Goal: Transaction & Acquisition: Purchase product/service

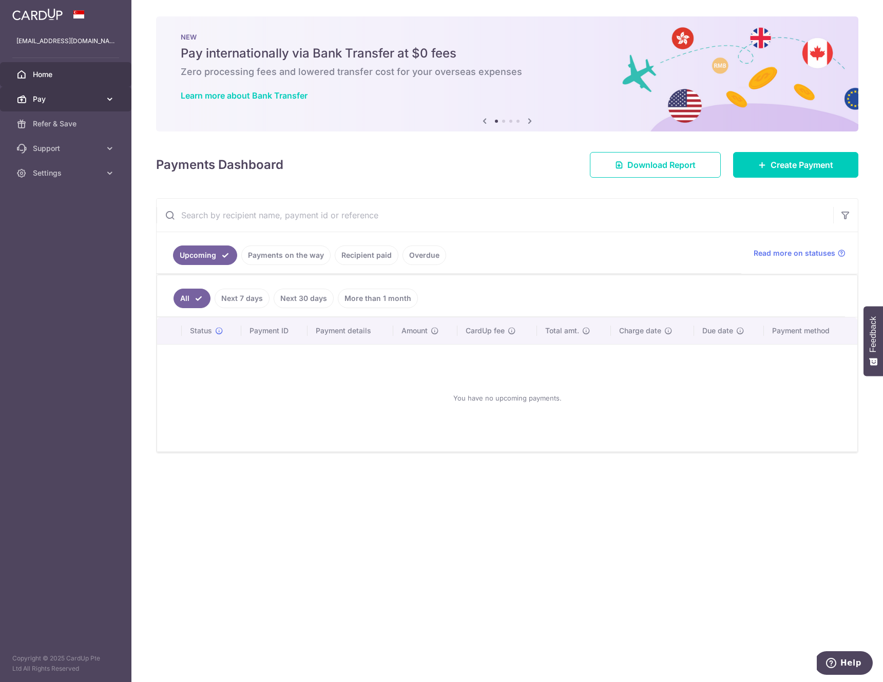
click at [80, 97] on span "Pay" at bounding box center [67, 99] width 68 height 10
click at [546, 167] on div "Payments Dashboard Download Report Create Payment" at bounding box center [507, 163] width 702 height 30
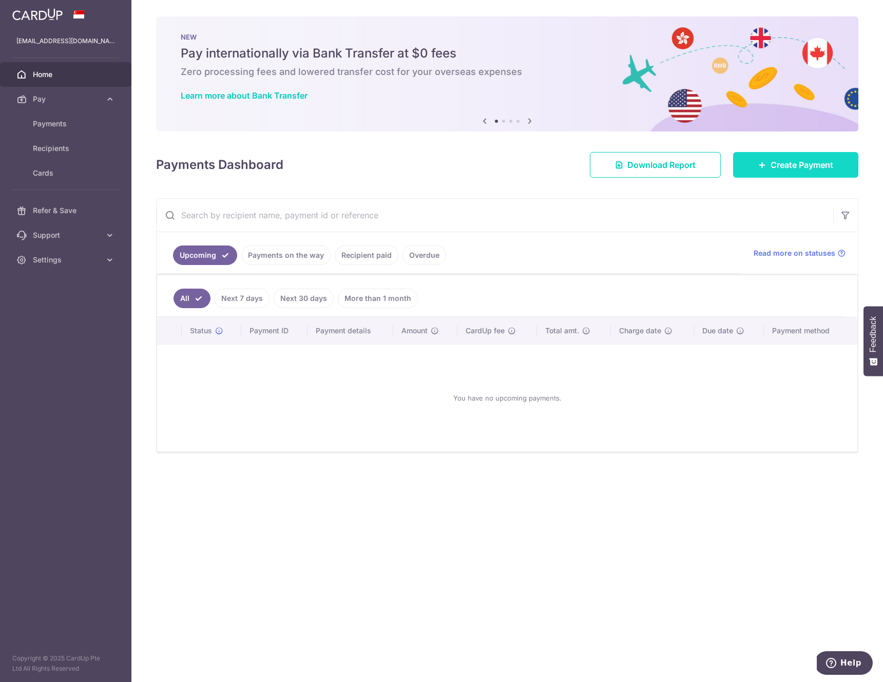
click at [824, 169] on span "Create Payment" at bounding box center [801, 165] width 63 height 12
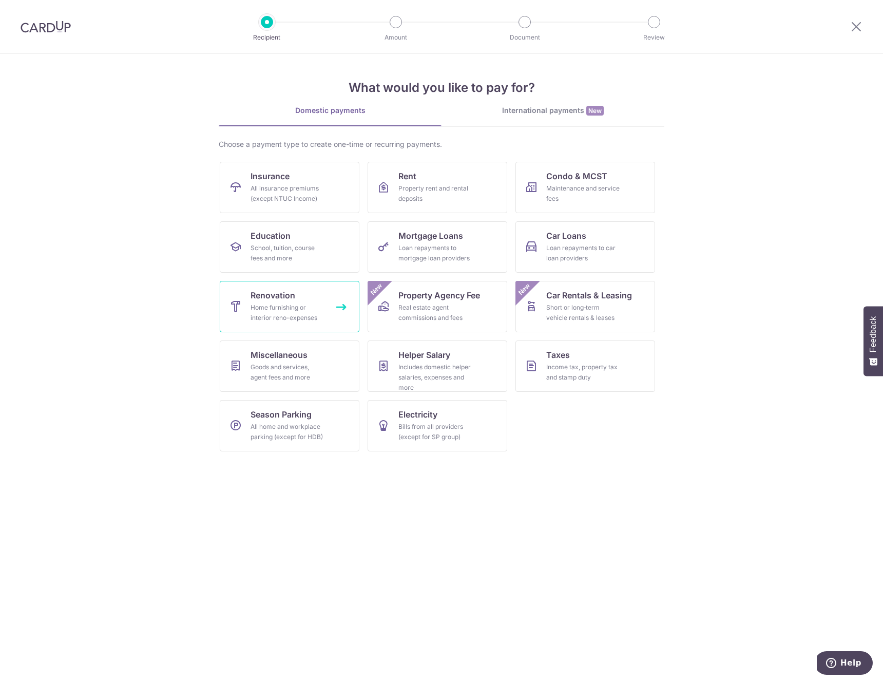
click at [287, 290] on span "Renovation" at bounding box center [272, 295] width 45 height 12
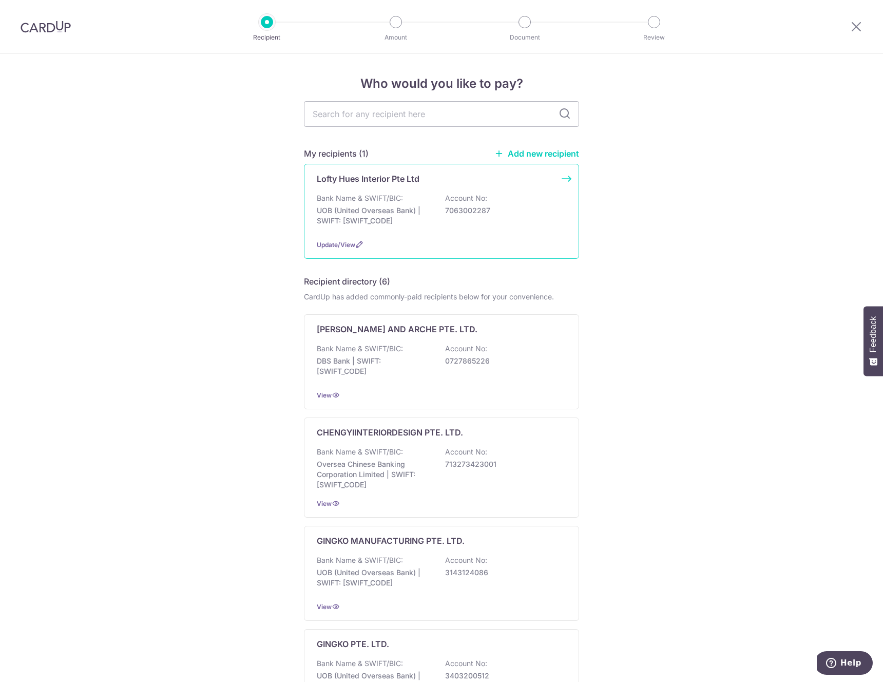
click at [490, 223] on div "Bank Name & SWIFT/BIC: UOB (United Overseas Bank) | SWIFT: UOVBSGSGXXX Account …" at bounding box center [441, 212] width 249 height 38
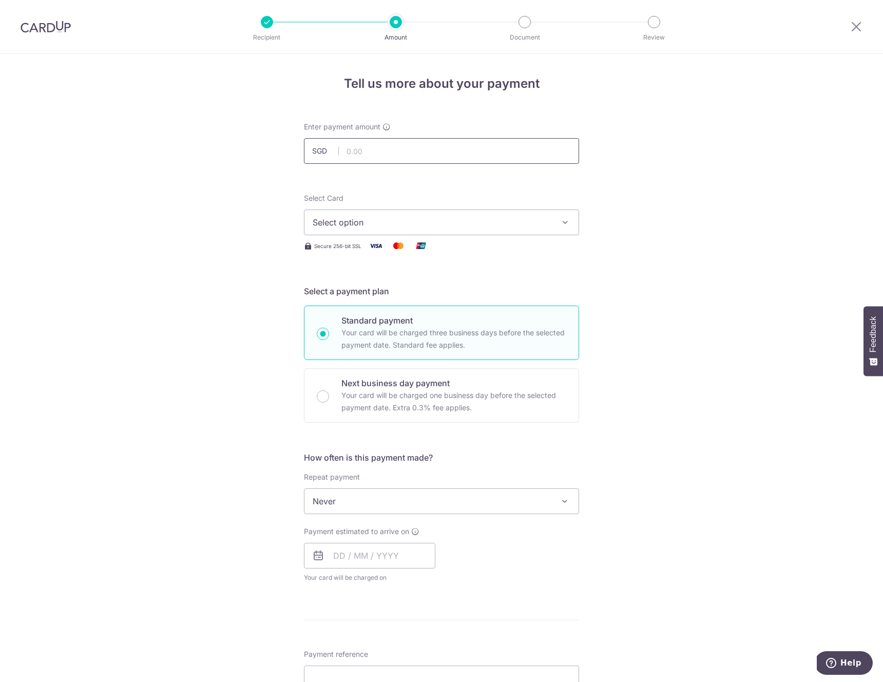
click at [381, 152] on input "text" at bounding box center [441, 151] width 275 height 26
click at [342, 217] on span "Select option" at bounding box center [432, 222] width 239 height 12
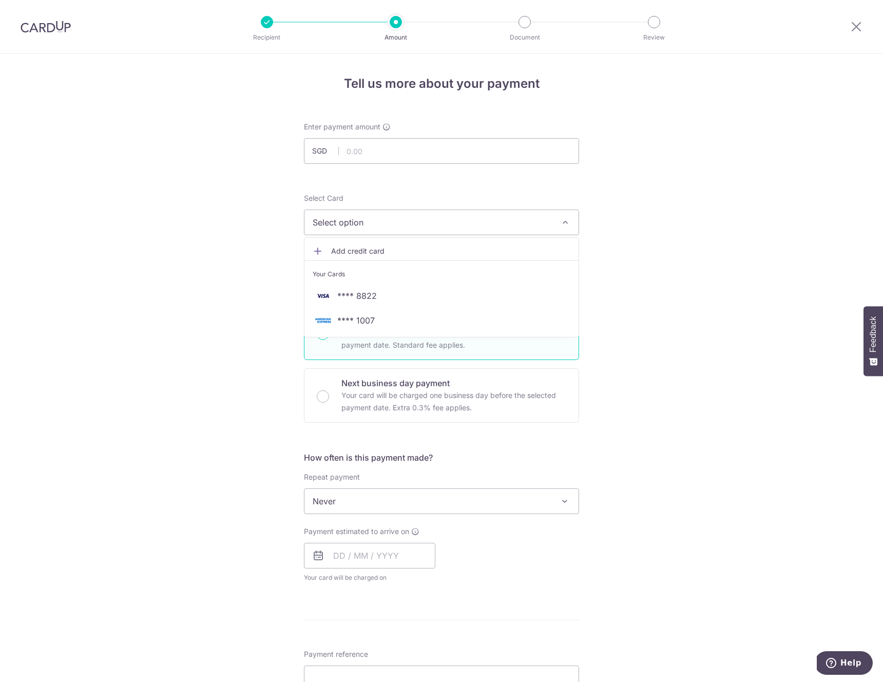
click at [719, 272] on div "Tell us more about your payment Enter payment amount SGD Select Card Select opt…" at bounding box center [441, 552] width 883 height 997
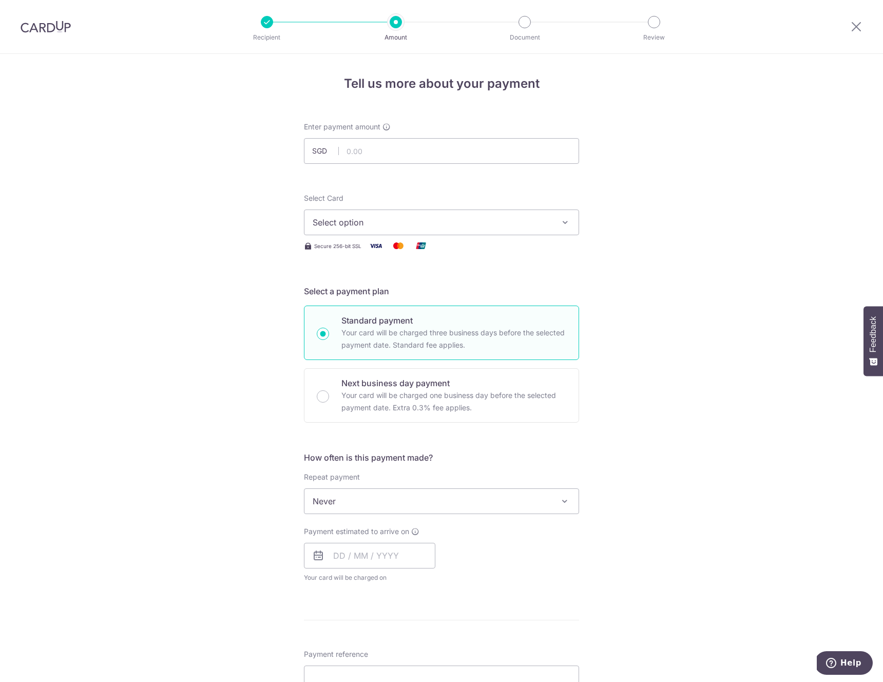
click at [692, 252] on div "Tell us more about your payment Enter payment amount SGD Select Card Select opt…" at bounding box center [441, 552] width 883 height 997
click at [396, 152] on input "text" at bounding box center [441, 151] width 275 height 26
click at [377, 217] on span "Select option" at bounding box center [432, 222] width 239 height 12
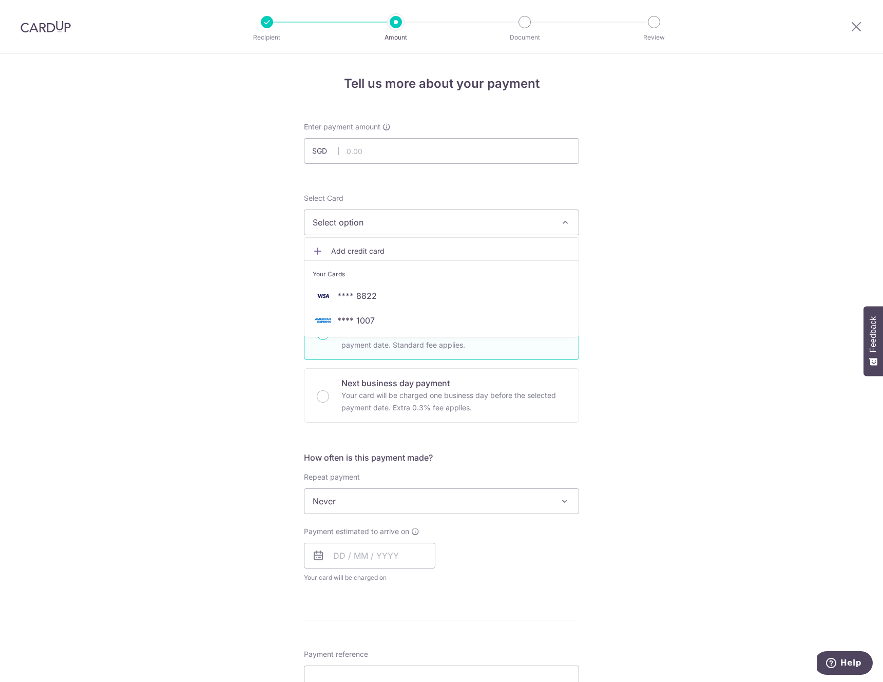
click at [373, 245] on link "Add credit card" at bounding box center [441, 251] width 274 height 18
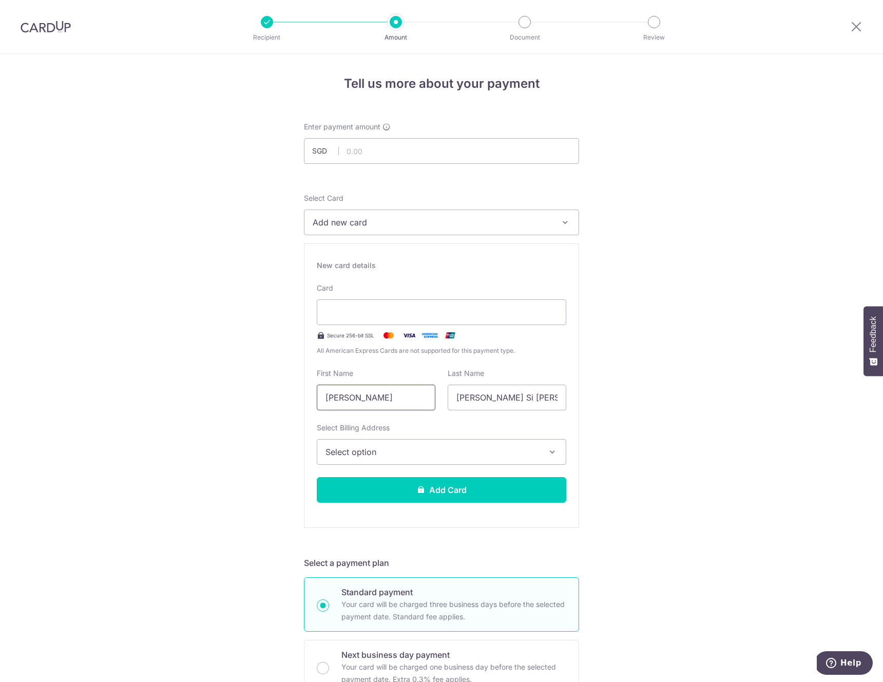
click at [356, 392] on input "[PERSON_NAME]" at bounding box center [376, 397] width 119 height 26
click at [443, 449] on span "Select option" at bounding box center [432, 452] width 214 height 12
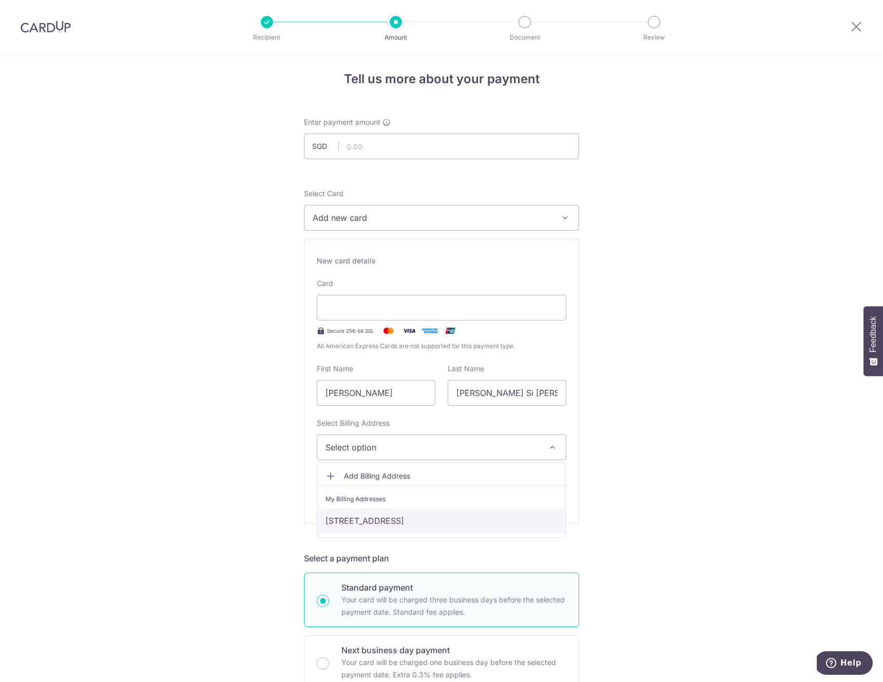
scroll to position [17, 0]
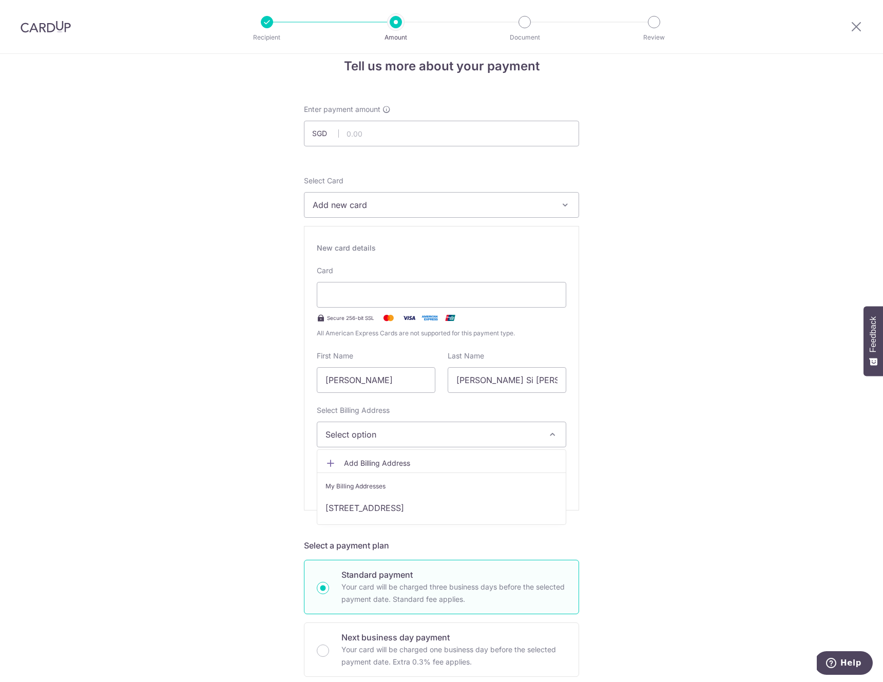
click at [699, 352] on div "Tell us more about your payment Enter payment amount SGD Select Card Add new ca…" at bounding box center [441, 670] width 883 height 1269
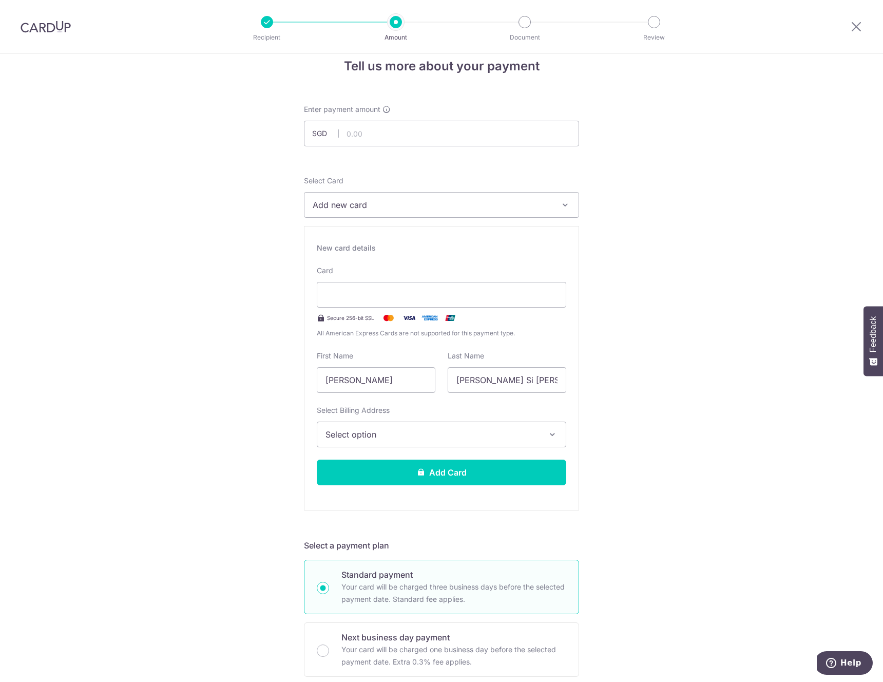
click at [381, 441] on button "Select option" at bounding box center [441, 434] width 249 height 26
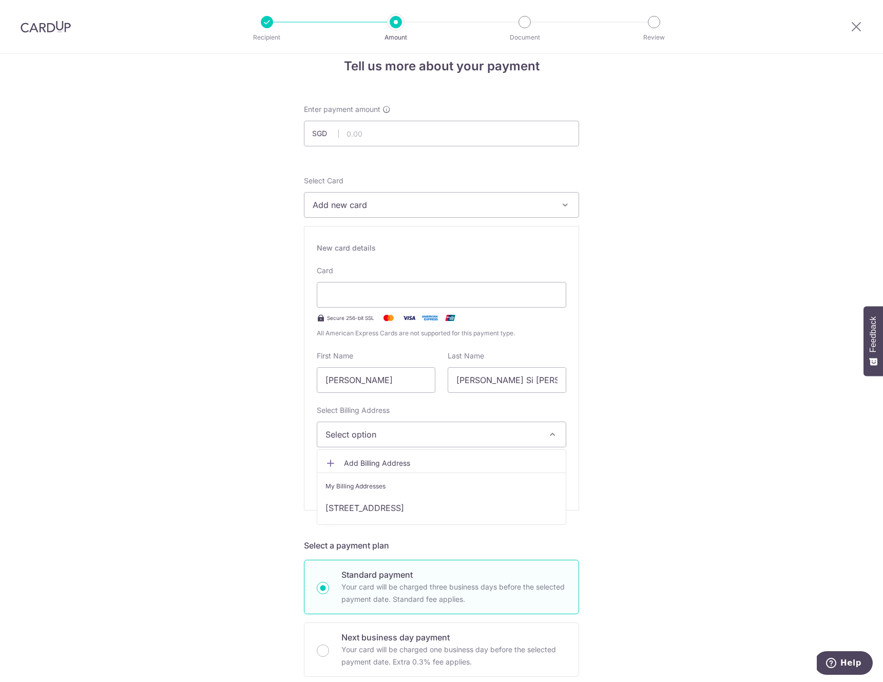
click at [346, 466] on span "Add Billing Address" at bounding box center [451, 463] width 214 height 10
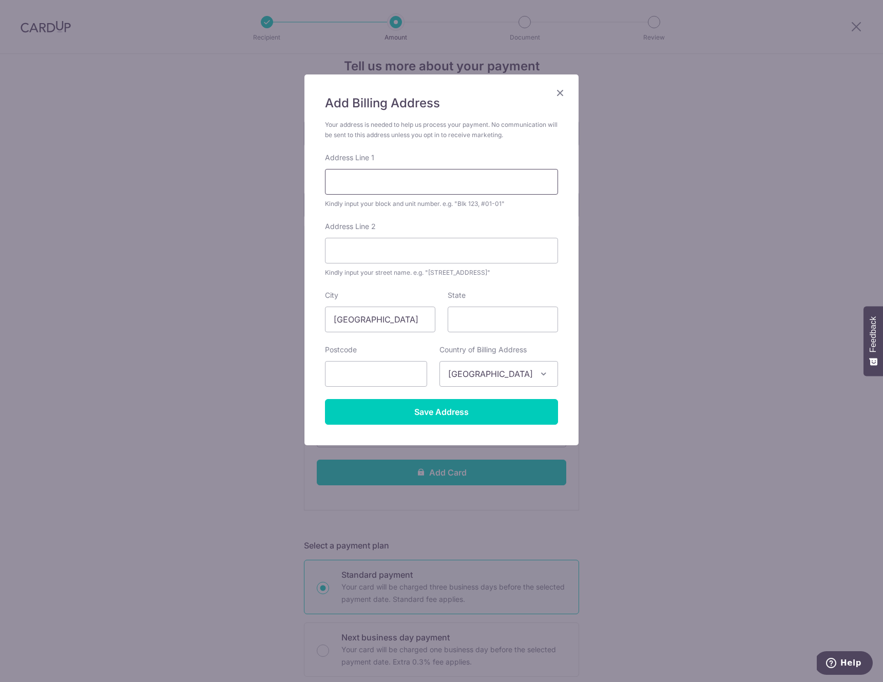
click at [393, 185] on input "Address Line 1" at bounding box center [441, 182] width 233 height 26
type input "222A Mount Vernon Road"
click at [520, 333] on form "Your address is needed to help us process your payment. No communication will b…" at bounding box center [441, 272] width 233 height 305
click at [523, 324] on input "State" at bounding box center [503, 319] width 110 height 26
click at [399, 368] on input "text" at bounding box center [376, 374] width 102 height 26
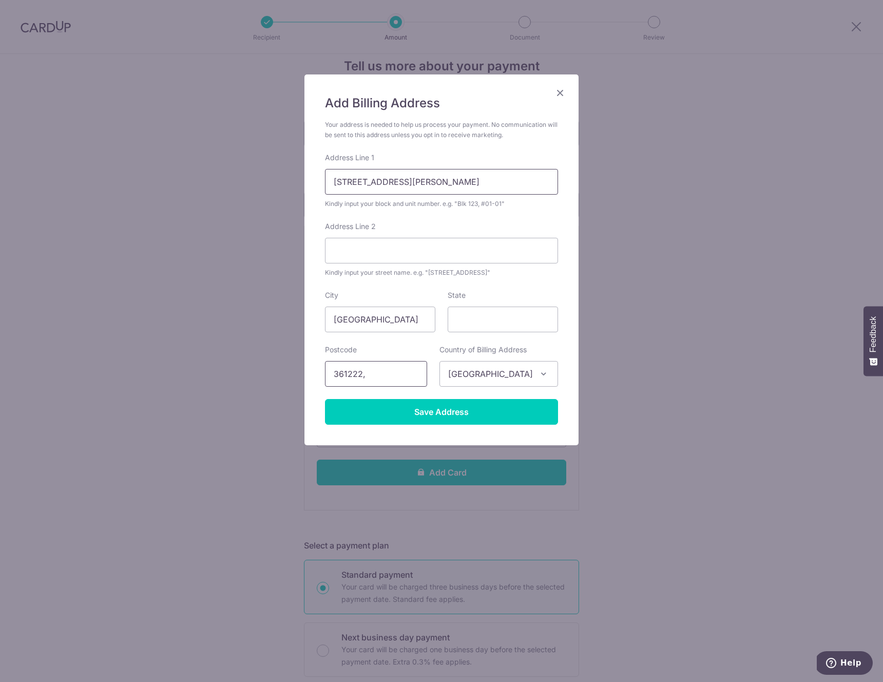
type input "361222,"
click at [460, 180] on input "222A Mount Vernon Road" at bounding box center [441, 182] width 233 height 26
type input "222A Mount Vernon Road, #12-104"
click at [447, 225] on div "Address Line 2 Kindly input your street name. e.g. "Hougang Street 10"" at bounding box center [441, 249] width 233 height 56
click at [492, 319] on input "State" at bounding box center [503, 319] width 110 height 26
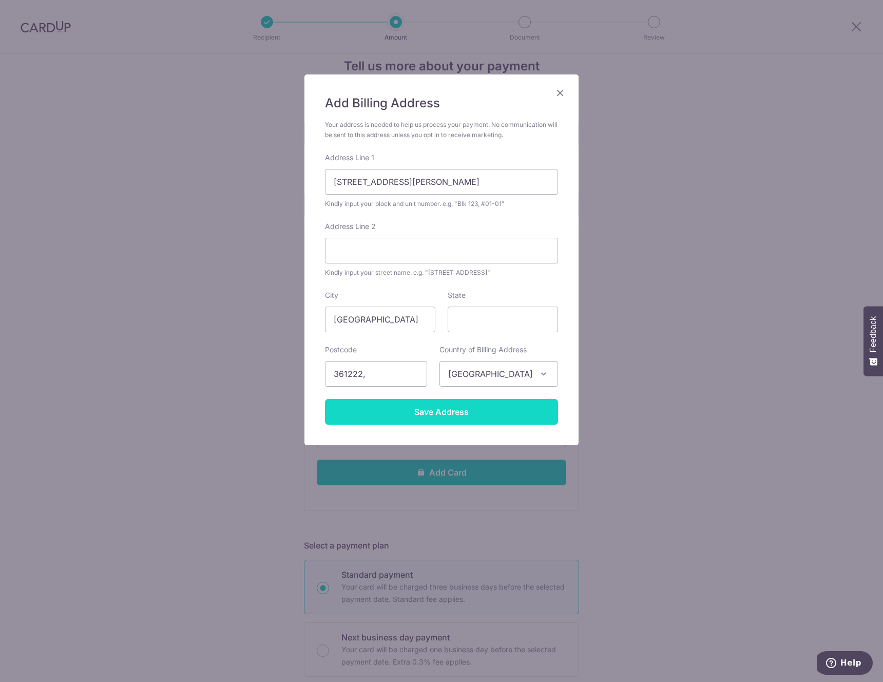
click at [463, 411] on input "Save Address" at bounding box center [441, 412] width 233 height 26
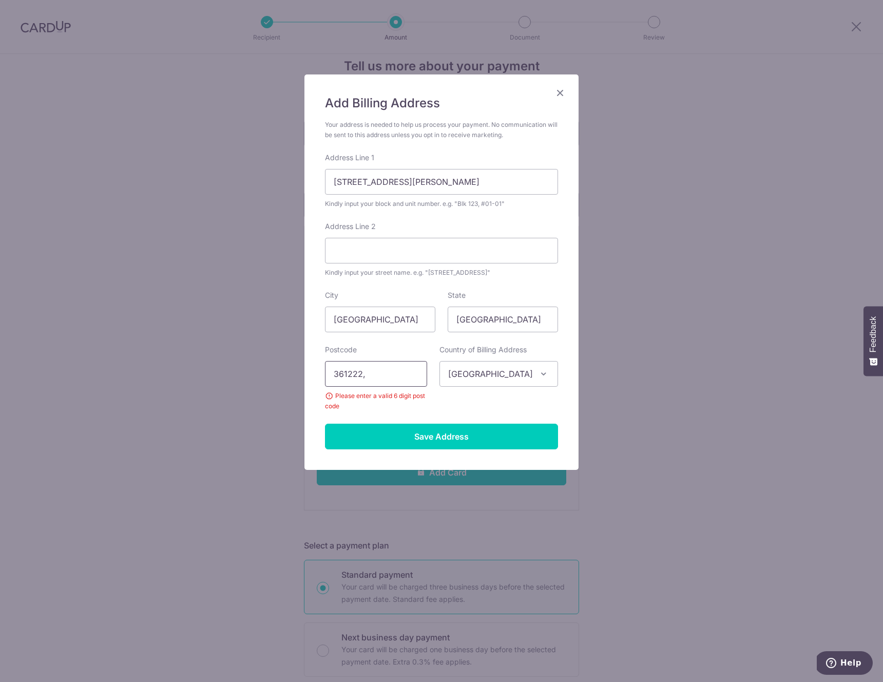
click at [395, 373] on input "361222," at bounding box center [376, 374] width 102 height 26
type input "361222"
click at [445, 432] on input "Save Address" at bounding box center [441, 436] width 233 height 26
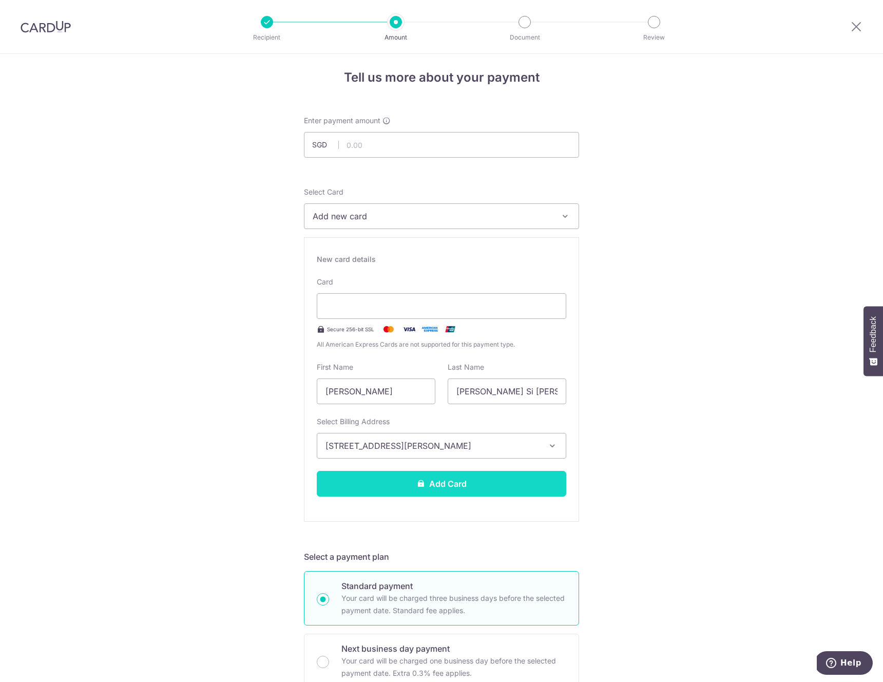
scroll to position [0, 0]
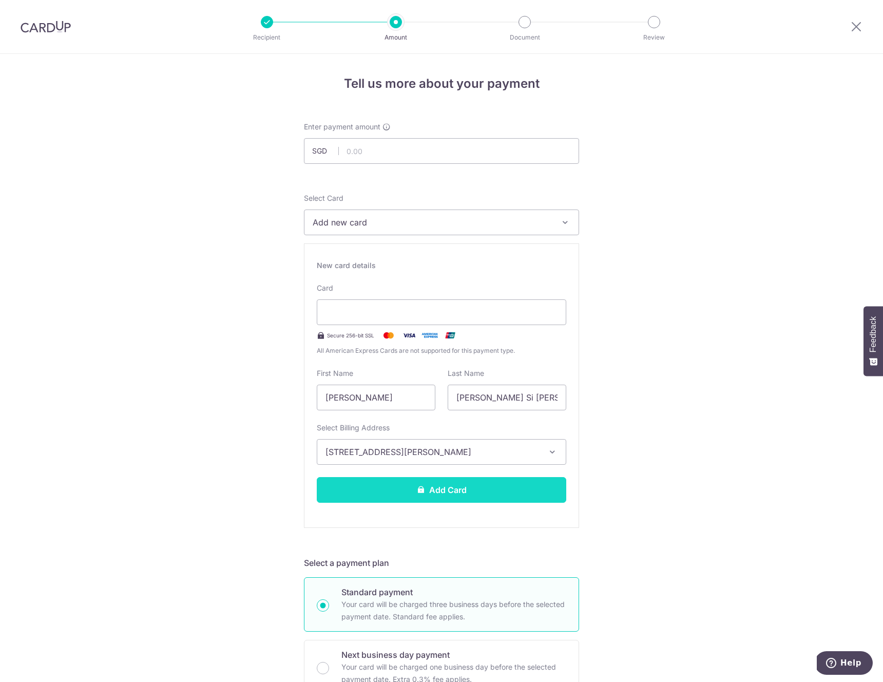
click at [408, 485] on button "Add Card" at bounding box center [441, 490] width 249 height 26
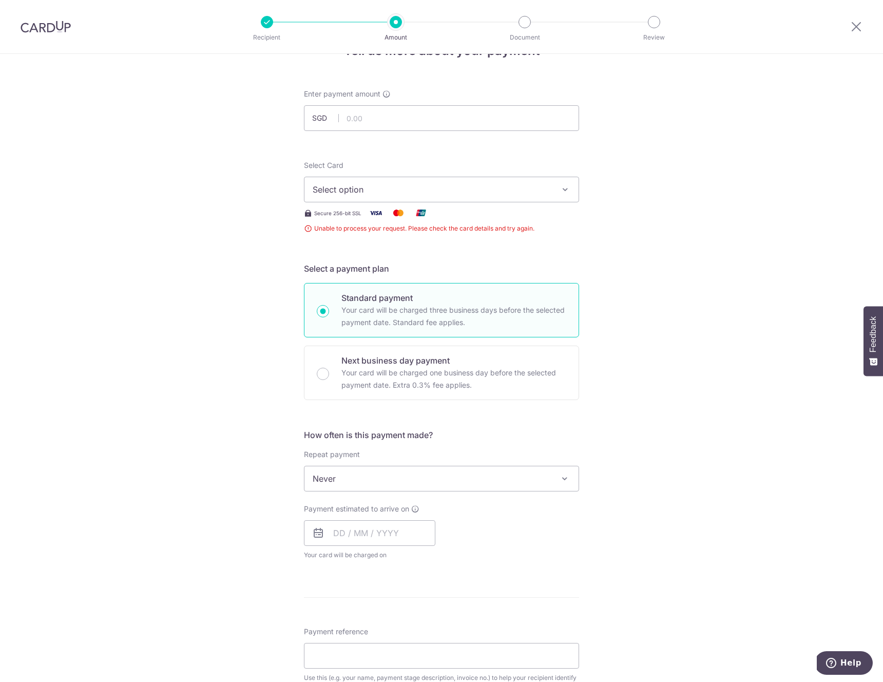
scroll to position [6, 0]
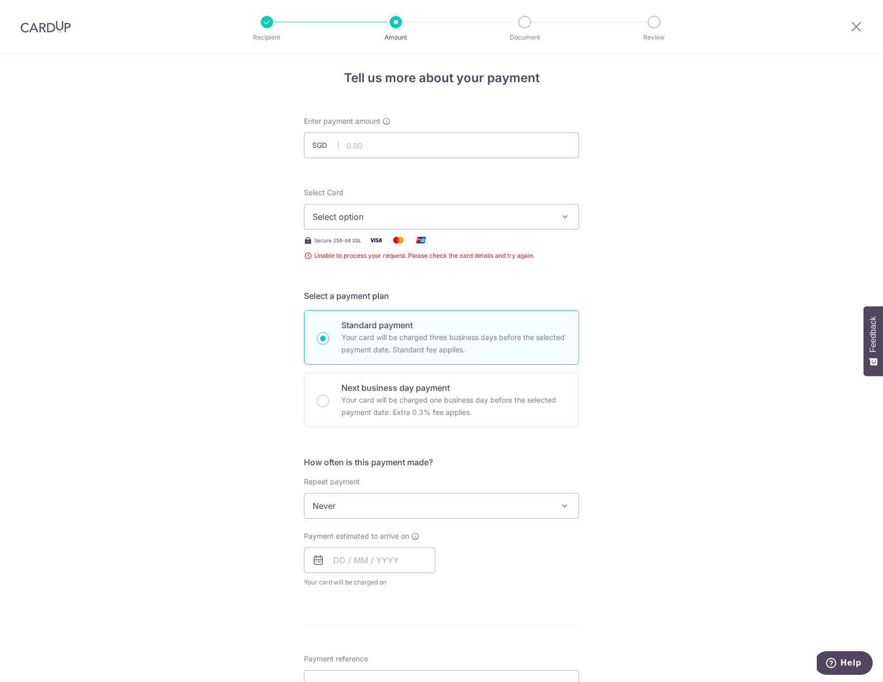
click at [510, 213] on span "Select option" at bounding box center [432, 216] width 239 height 12
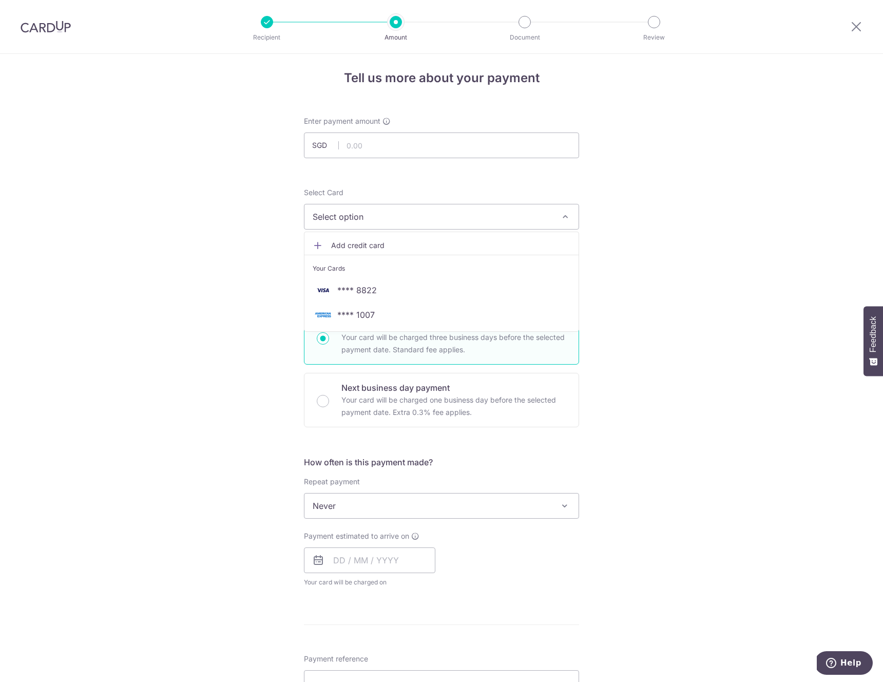
click at [716, 280] on div "Tell us more about your payment Enter payment amount SGD Unable to process your…" at bounding box center [441, 552] width 883 height 1008
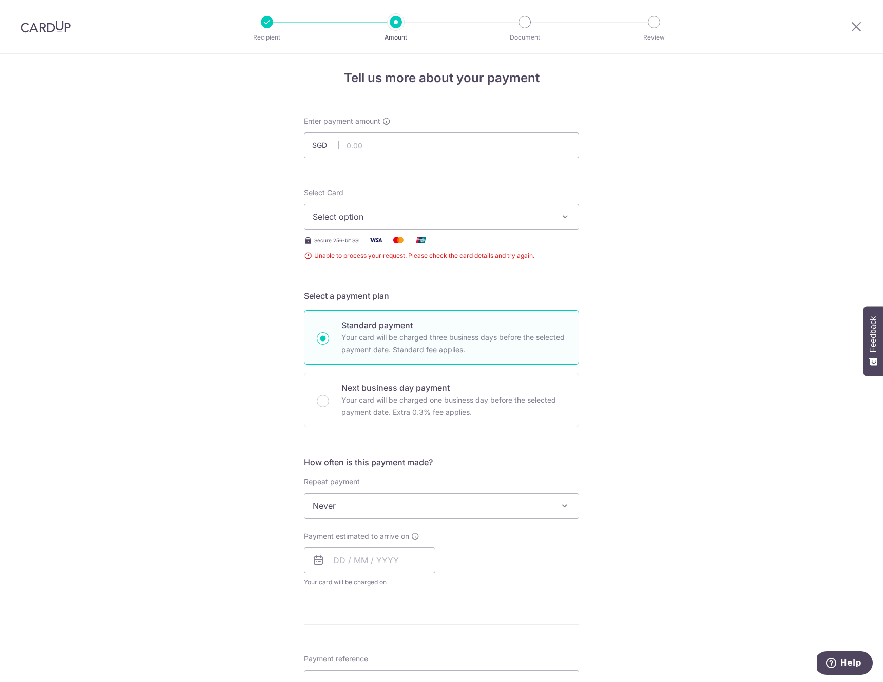
click at [369, 218] on span "Select option" at bounding box center [432, 216] width 239 height 12
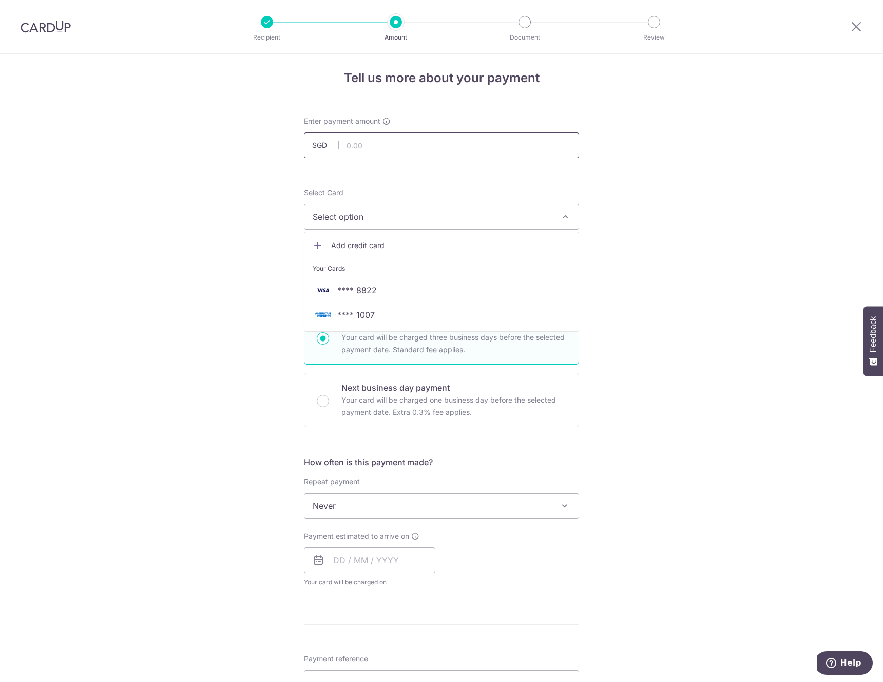
click at [418, 143] on input "text" at bounding box center [441, 145] width 275 height 26
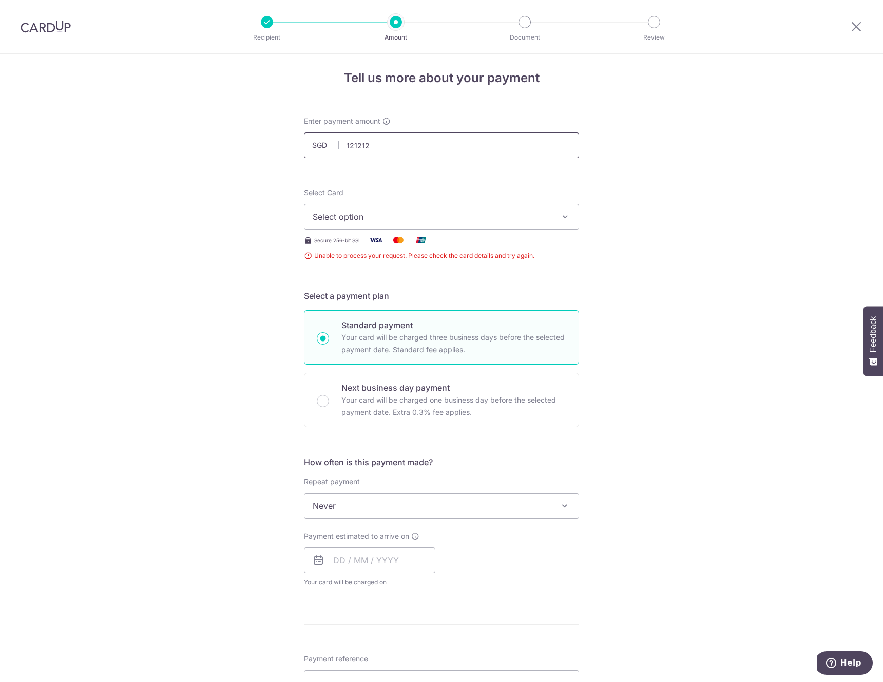
type input "1212121"
drag, startPoint x: 205, startPoint y: 153, endPoint x: 152, endPoint y: 156, distance: 52.4
click at [144, 158] on div "Tell us more about your payment Enter payment amount SGD 1212121 Unable to proc…" at bounding box center [441, 552] width 883 height 1008
drag, startPoint x: 373, startPoint y: 156, endPoint x: 336, endPoint y: 131, distance: 44.6
click at [370, 153] on input "1212121" at bounding box center [441, 145] width 275 height 26
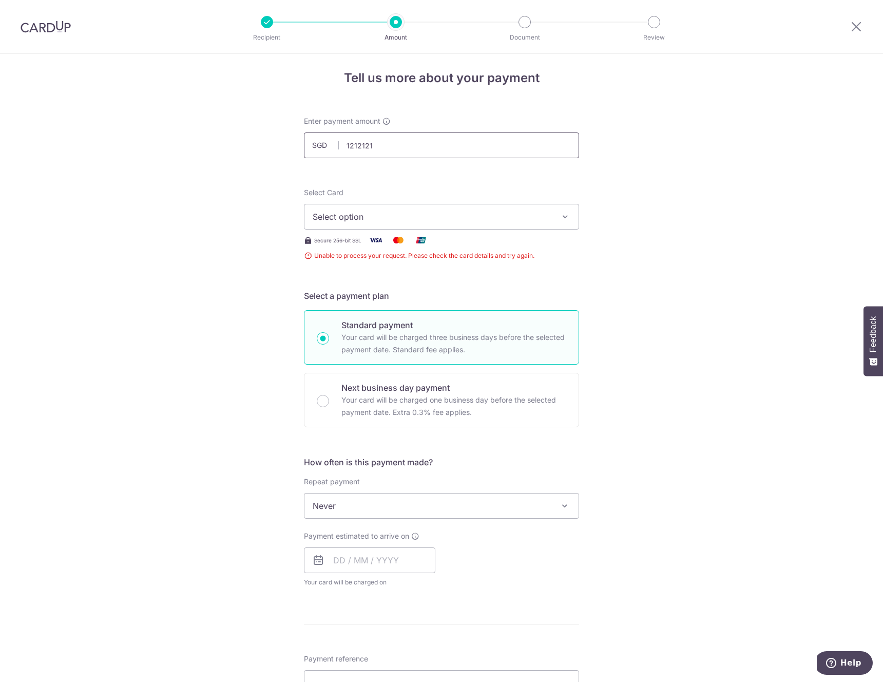
click at [366, 147] on input "1212121" at bounding box center [441, 145] width 275 height 26
click at [363, 142] on input "text" at bounding box center [441, 145] width 275 height 26
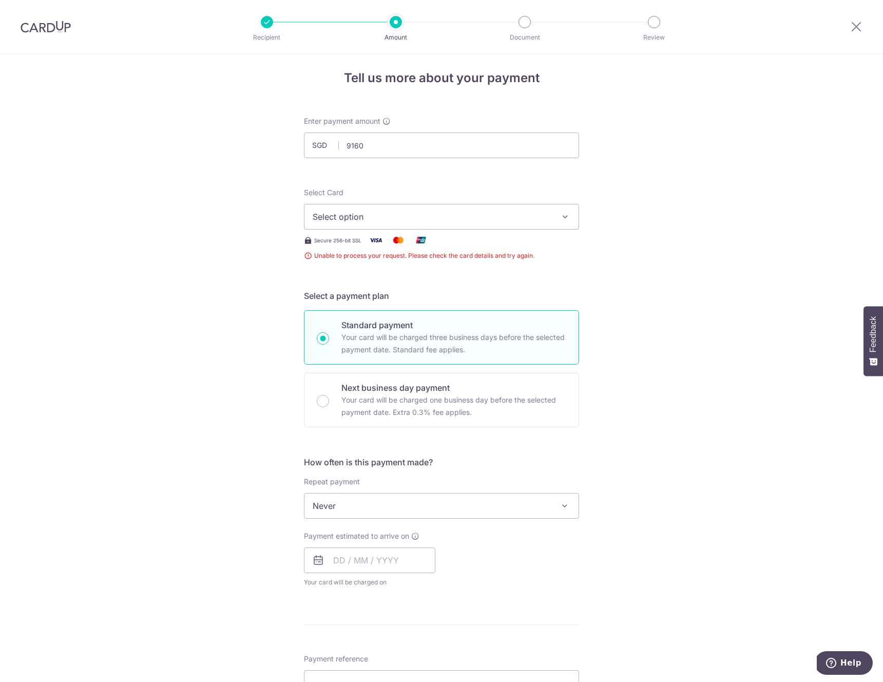
type input "9,160.00"
click at [665, 211] on div "Tell us more about your payment Enter payment amount SGD 9,160.00 9160.00 Unabl…" at bounding box center [441, 552] width 883 height 1008
click at [400, 211] on span "Select option" at bounding box center [432, 215] width 239 height 12
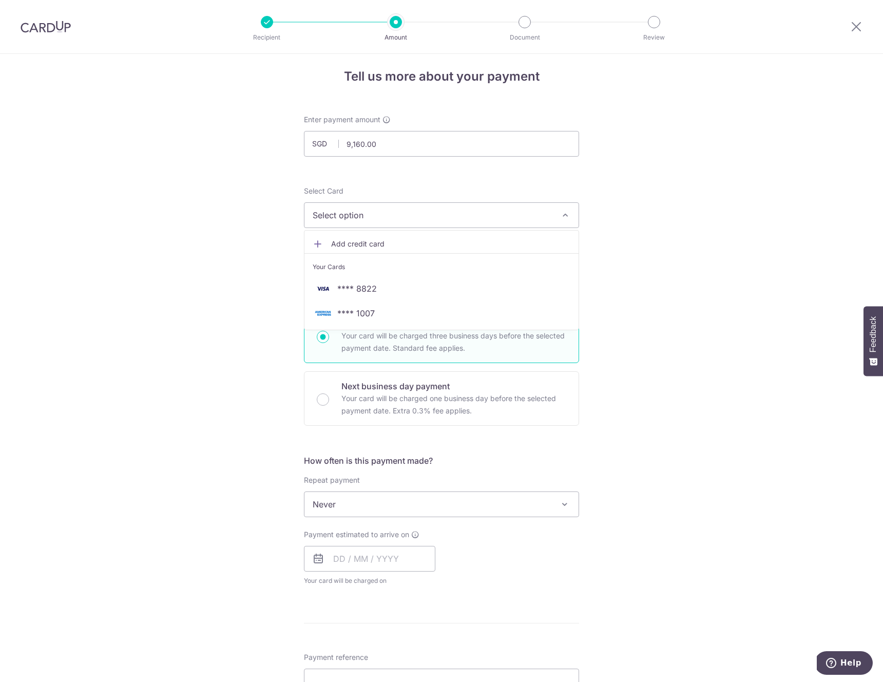
click at [381, 241] on span "Add credit card" at bounding box center [450, 244] width 239 height 10
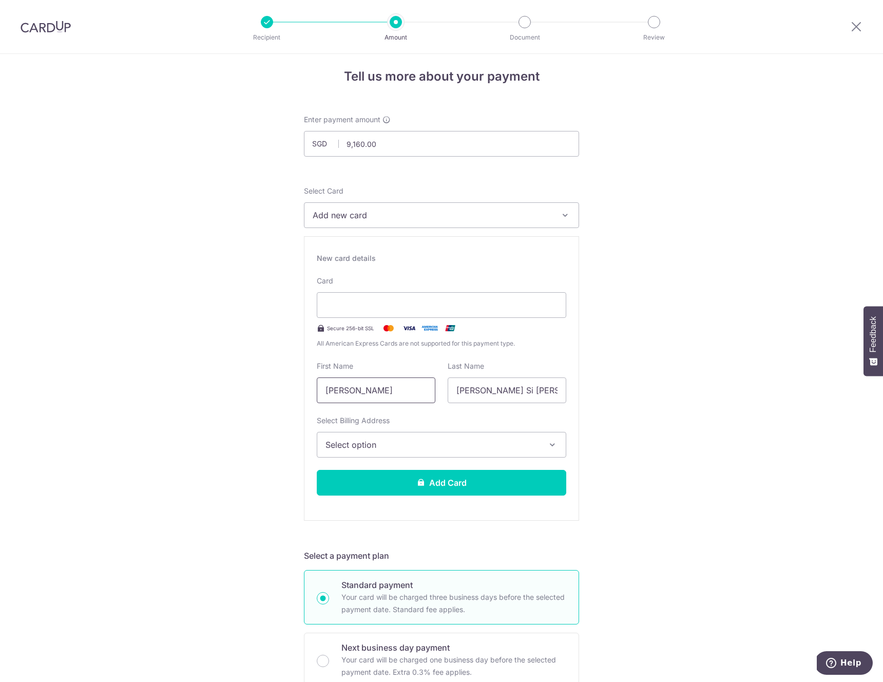
click at [382, 393] on input "[PERSON_NAME]" at bounding box center [376, 390] width 119 height 26
click at [527, 396] on input "[PERSON_NAME] Si [PERSON_NAME]" at bounding box center [507, 390] width 119 height 26
click at [476, 392] on input "[PERSON_NAME] Si [PERSON_NAME]" at bounding box center [507, 390] width 119 height 26
click at [523, 392] on input "[PERSON_NAME] Si [PERSON_NAME]" at bounding box center [507, 390] width 119 height 26
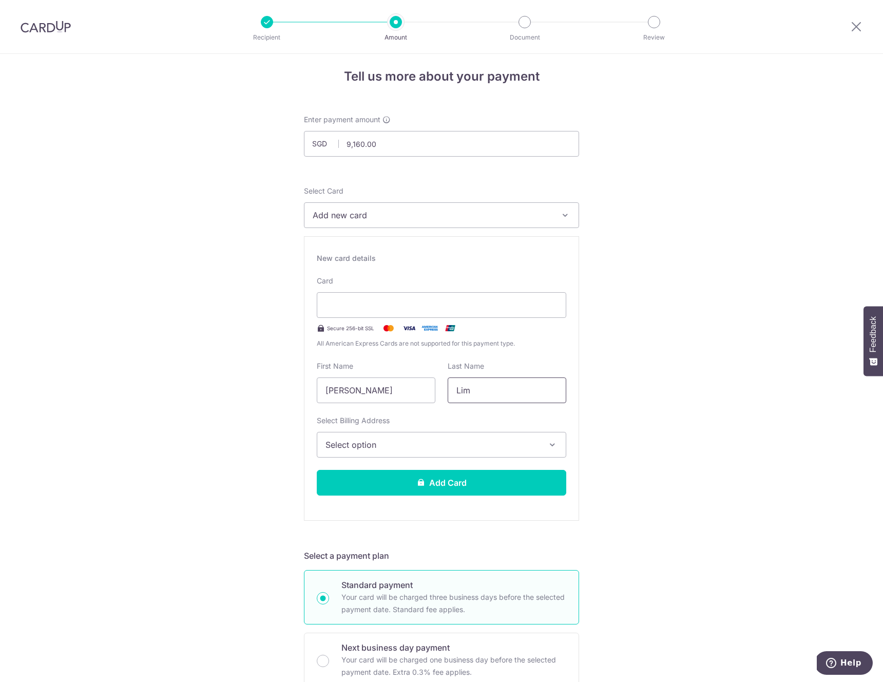
type input "Lim"
click at [441, 415] on div "Select Billing Address Select option Add Billing Address My Billing Addresses 2…" at bounding box center [441, 436] width 249 height 42
click at [434, 439] on span "Select option" at bounding box center [432, 444] width 214 height 12
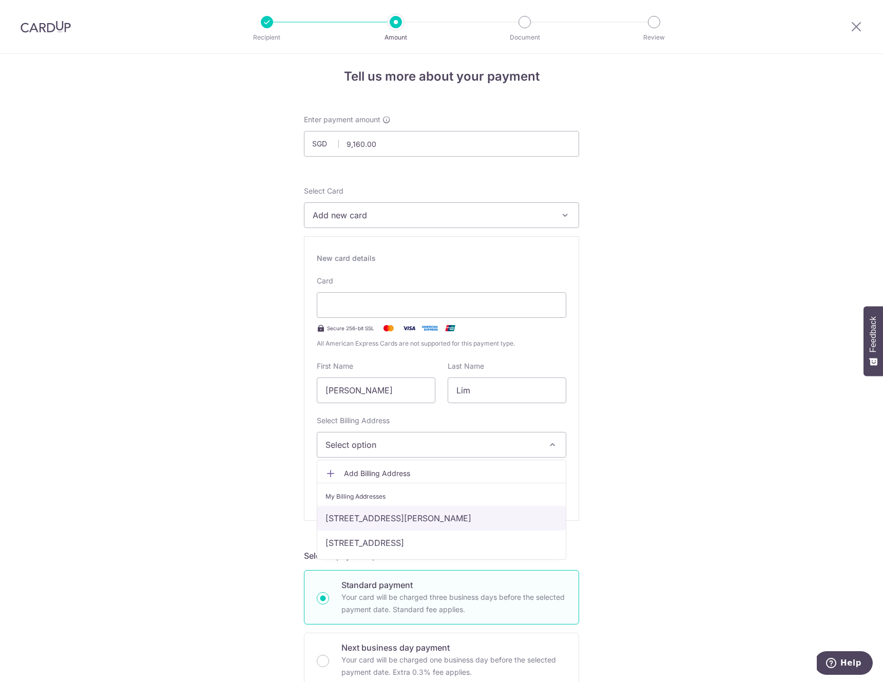
click at [404, 519] on link "[STREET_ADDRESS][PERSON_NAME]" at bounding box center [441, 518] width 248 height 25
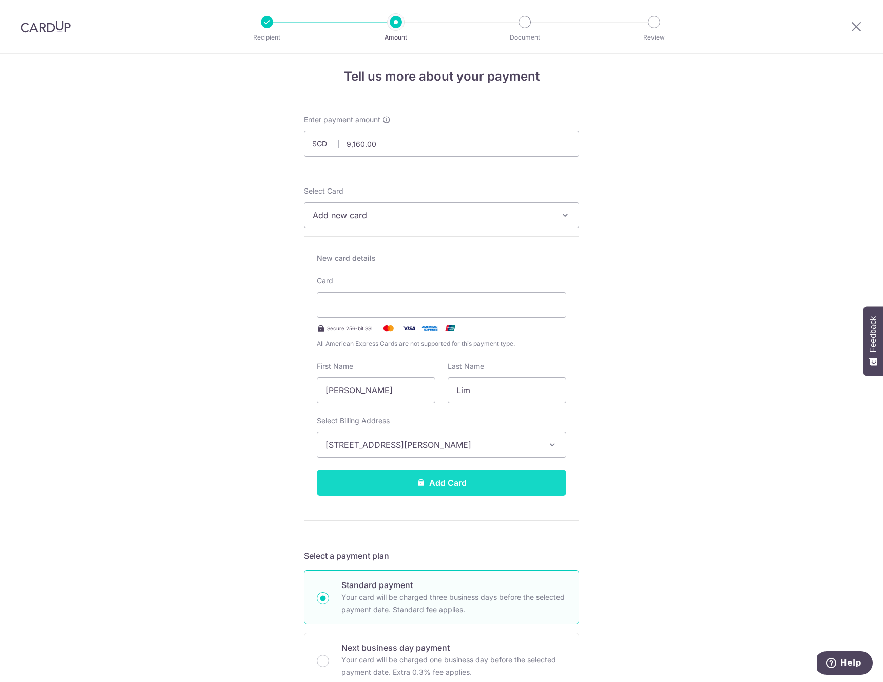
click at [439, 483] on button "Add Card" at bounding box center [441, 483] width 249 height 26
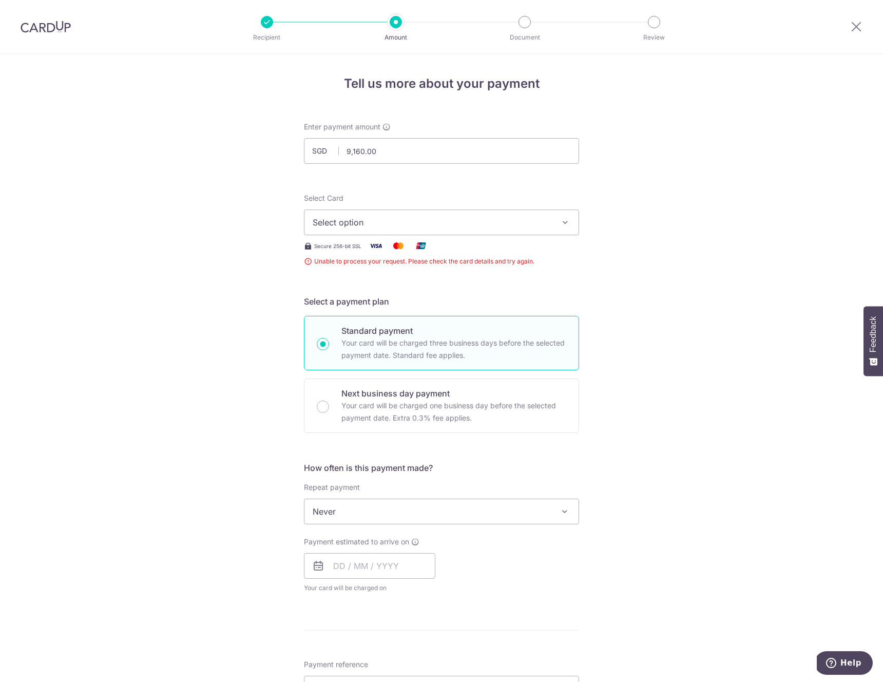
click at [309, 263] on span "Unable to process your request. Please check the card details and try again." at bounding box center [441, 261] width 275 height 10
click at [342, 244] on span "Secure 256-bit SSL" at bounding box center [337, 246] width 47 height 8
click at [361, 275] on form "Enter payment amount SGD 9,160.00 9160.00 Unable to process your request. Pleas…" at bounding box center [441, 568] width 275 height 892
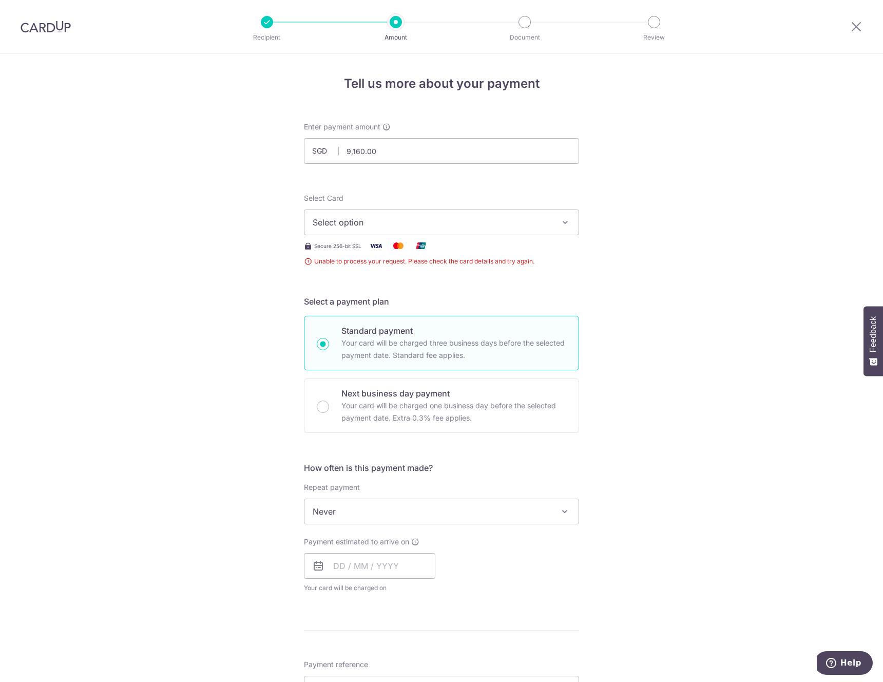
click at [376, 216] on span "Select option" at bounding box center [432, 222] width 239 height 12
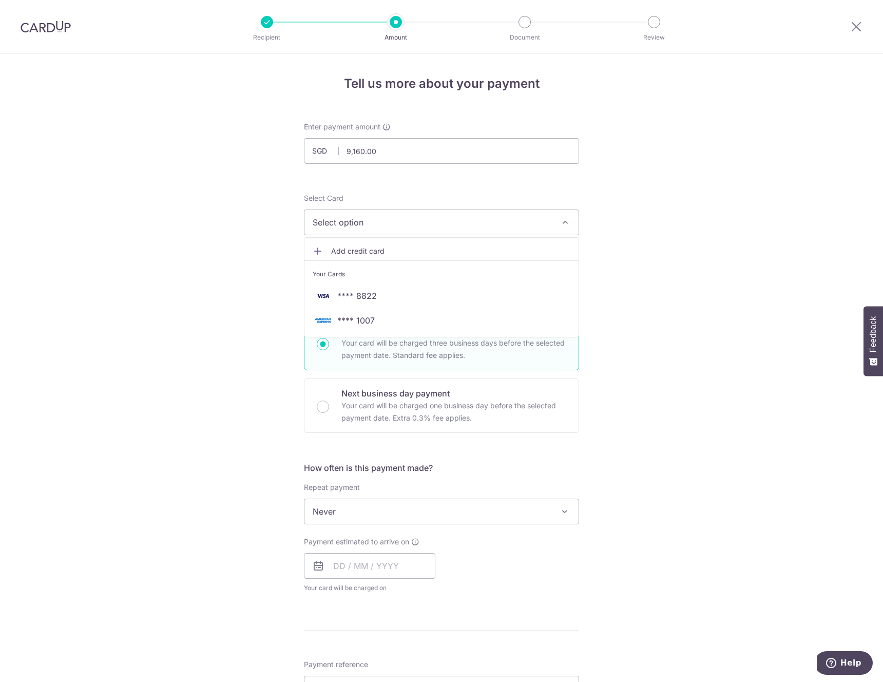
click at [675, 324] on div "Tell us more about your payment Enter payment amount SGD 9,160.00 9160.00 Unabl…" at bounding box center [441, 558] width 883 height 1008
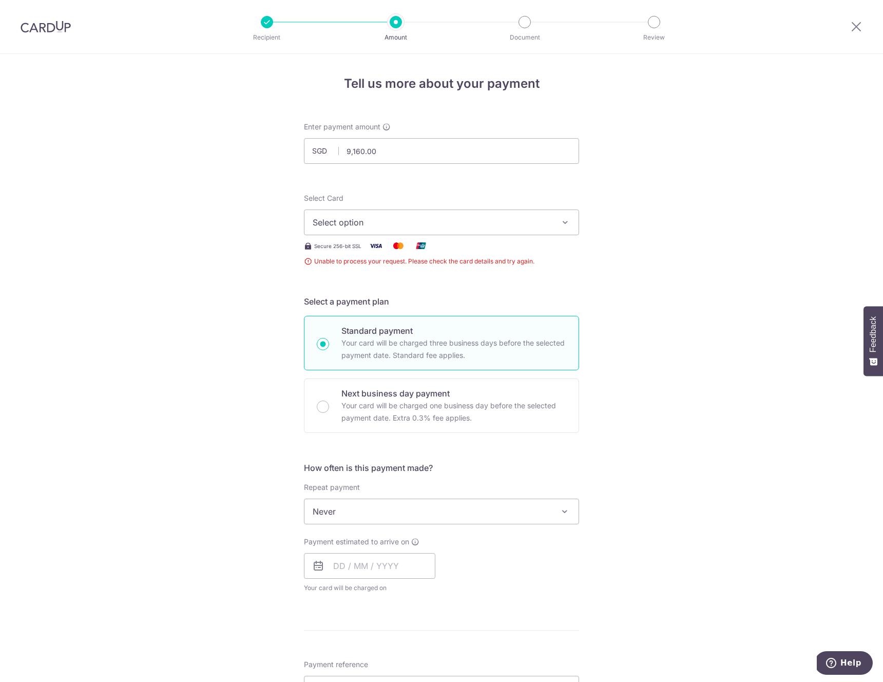
click at [324, 282] on form "Enter payment amount SGD 9,160.00 9160.00 Unable to process your request. Pleas…" at bounding box center [441, 568] width 275 height 892
click at [370, 280] on form "Enter payment amount SGD 9,160.00 9160.00 Unable to process your request. Pleas…" at bounding box center [441, 568] width 275 height 892
click at [358, 282] on form "Enter payment amount SGD 9,160.00 9160.00 Unable to process your request. Pleas…" at bounding box center [441, 568] width 275 height 892
click at [358, 215] on button "Select option" at bounding box center [441, 222] width 275 height 26
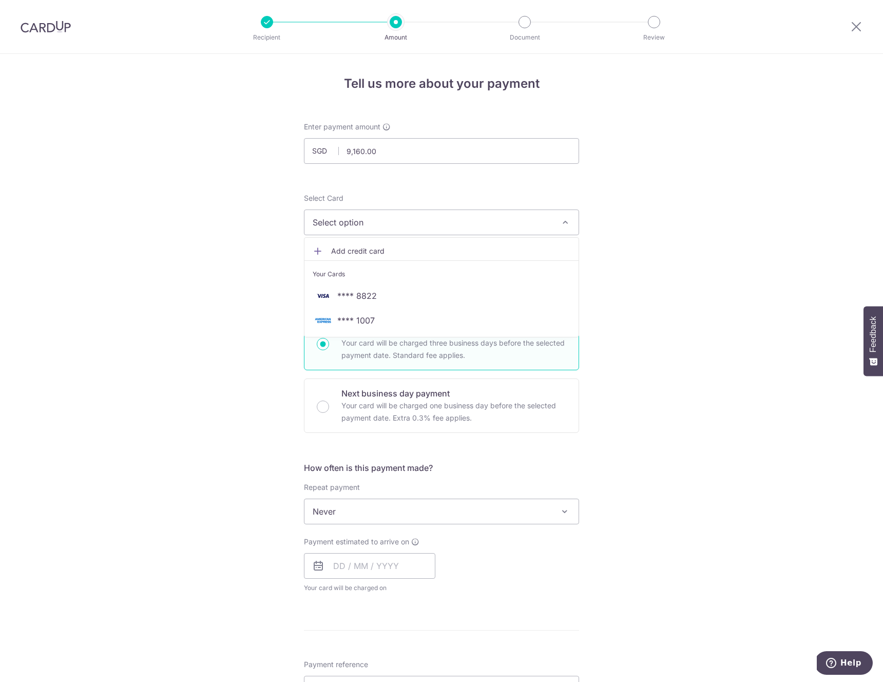
click at [152, 296] on div "Tell us more about your payment Enter payment amount SGD 9,160.00 9160.00 Unabl…" at bounding box center [441, 558] width 883 height 1008
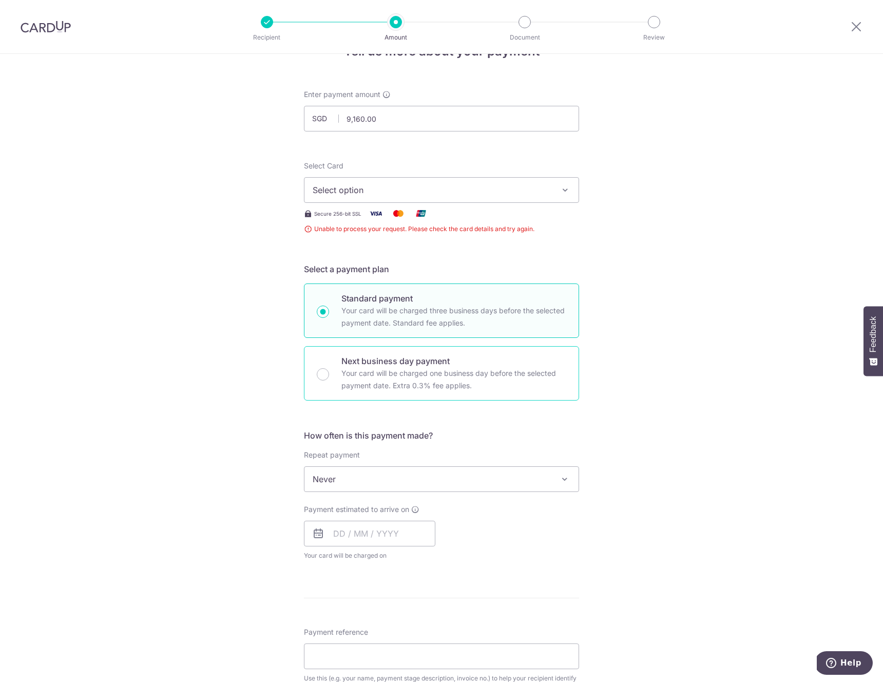
scroll to position [101, 0]
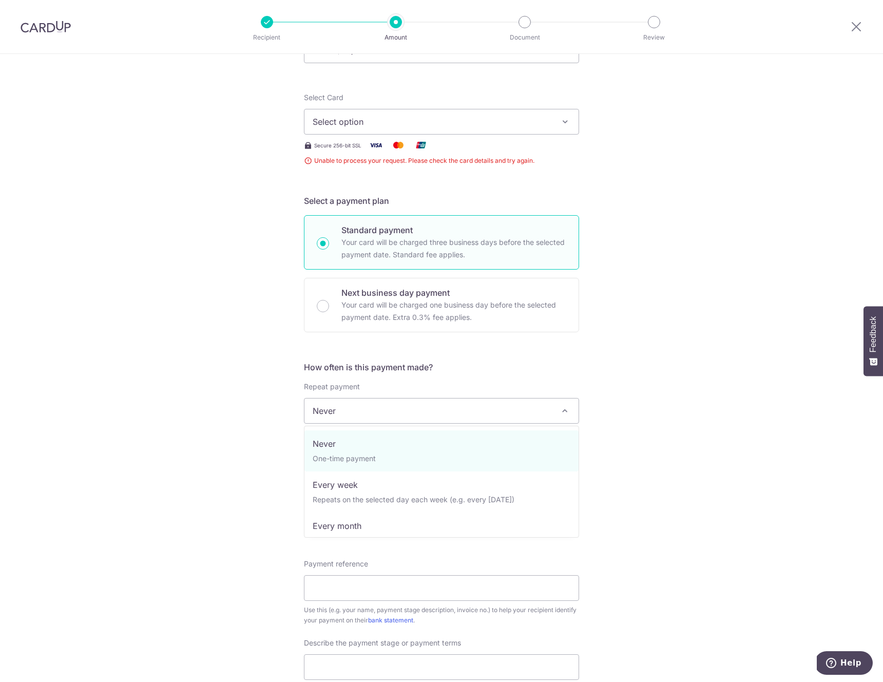
click at [408, 416] on span "Never" at bounding box center [441, 410] width 274 height 25
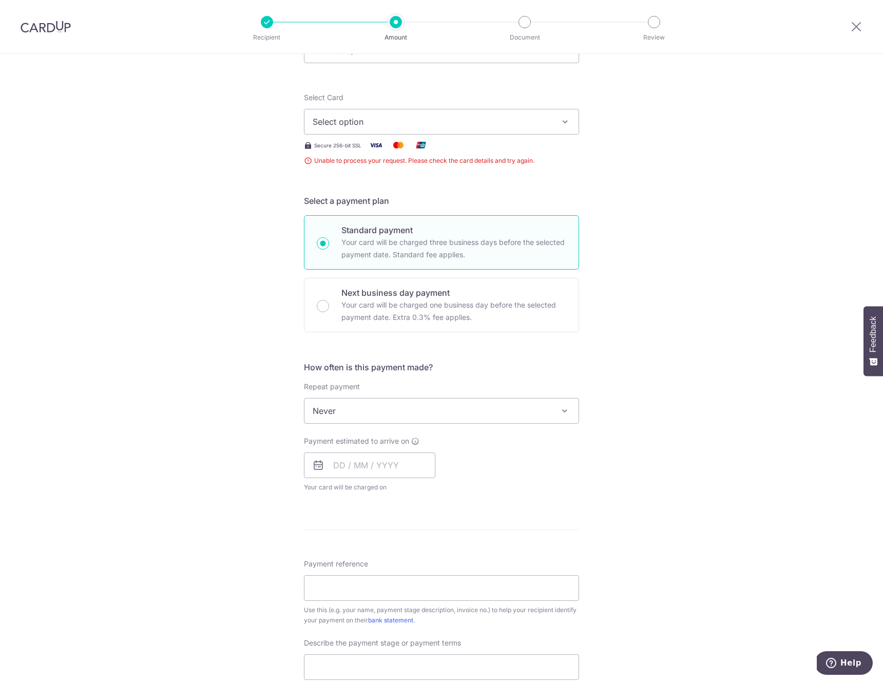
click at [777, 440] on div "Tell us more about your payment Enter payment amount SGD 9,160.00 9160.00 Unabl…" at bounding box center [441, 457] width 883 height 1008
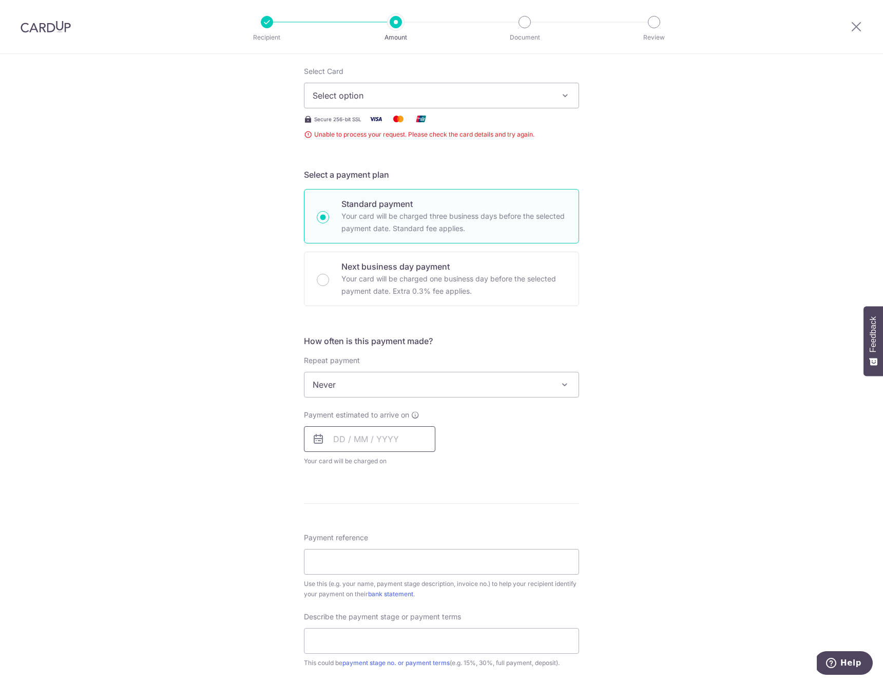
scroll to position [126, 0]
click at [374, 442] on input "text" at bounding box center [369, 440] width 131 height 26
click at [566, 492] on form "Enter payment amount SGD 9,160.00 9160.00 Unable to process your request. Pleas…" at bounding box center [441, 441] width 275 height 892
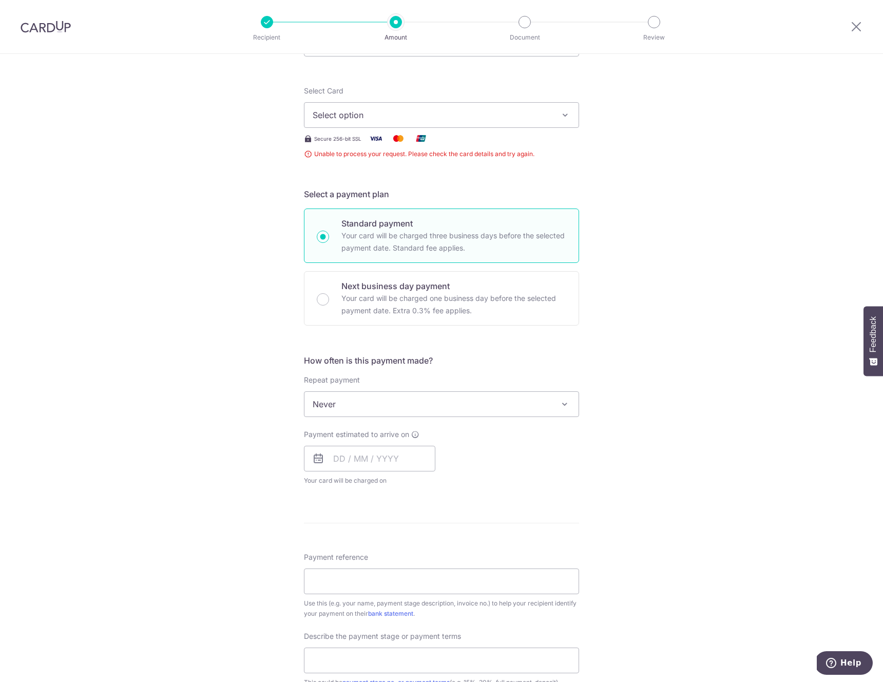
scroll to position [0, 0]
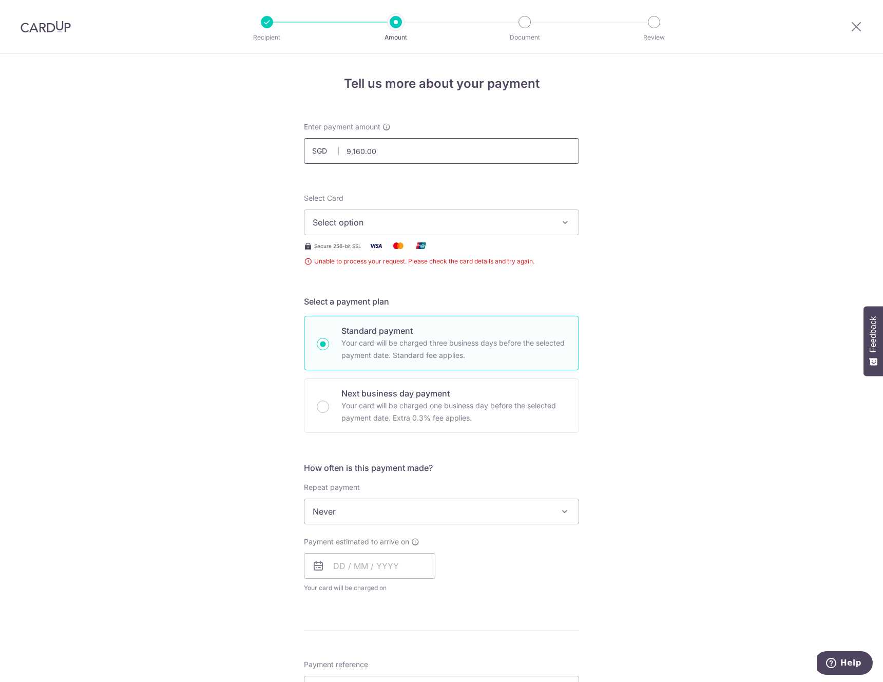
click at [378, 157] on input "9,160.00" at bounding box center [441, 151] width 275 height 26
type input "200.00"
click at [727, 213] on div "Tell us more about your payment Enter payment amount SGD 200.00 200.00 Unable t…" at bounding box center [441, 558] width 883 height 1008
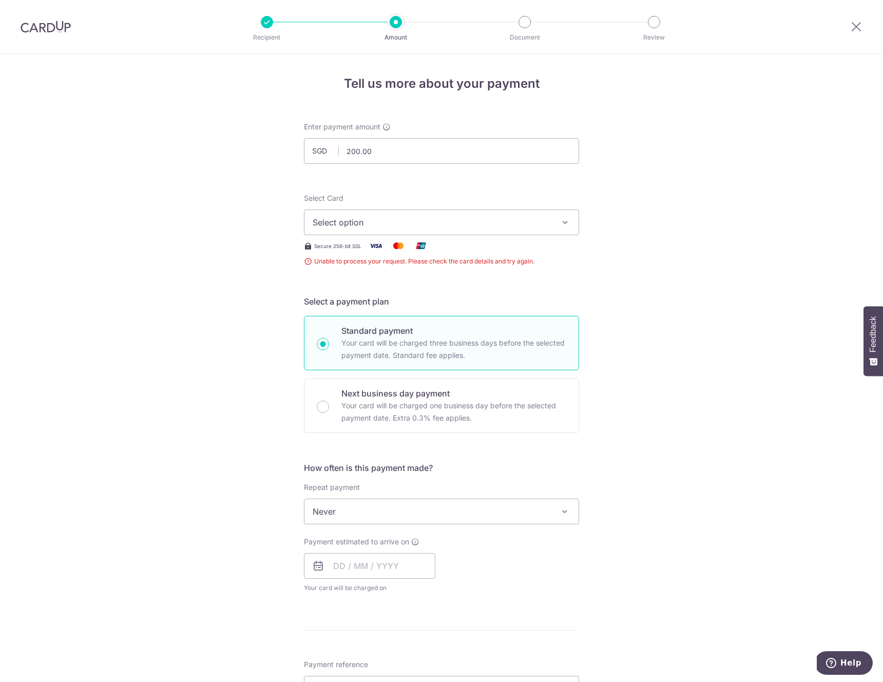
scroll to position [380, 0]
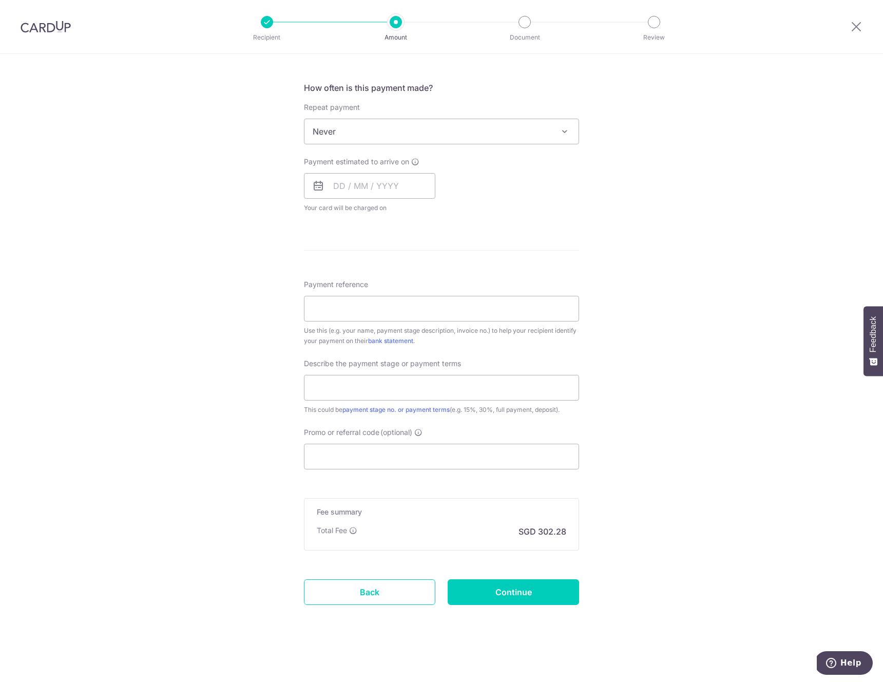
click at [681, 436] on div "Tell us more about your payment Enter payment amount SGD 200.00 200.00 Unable t…" at bounding box center [441, 178] width 883 height 1008
click at [417, 555] on form "Enter payment amount SGD 200.00 200.00 Unable to process your request. Please c…" at bounding box center [441, 188] width 275 height 892
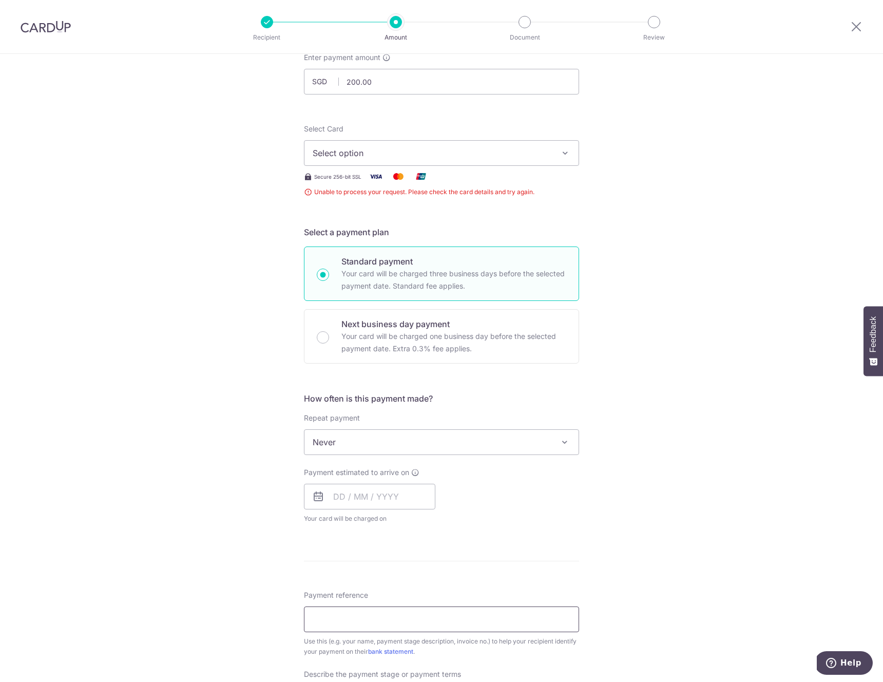
scroll to position [0, 0]
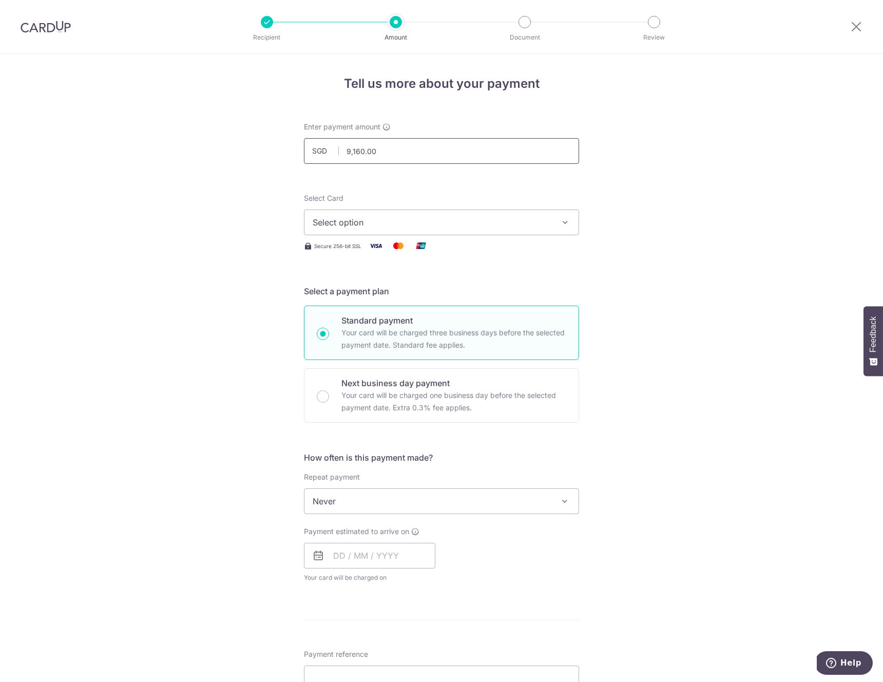
click at [410, 156] on input "9,160.00" at bounding box center [441, 151] width 275 height 26
type input "5"
click at [784, 188] on div "Tell us more about your payment Enter payment amount SGD 5,000.00 5000.00 Selec…" at bounding box center [441, 552] width 883 height 997
click at [500, 222] on span "Select option" at bounding box center [432, 222] width 239 height 12
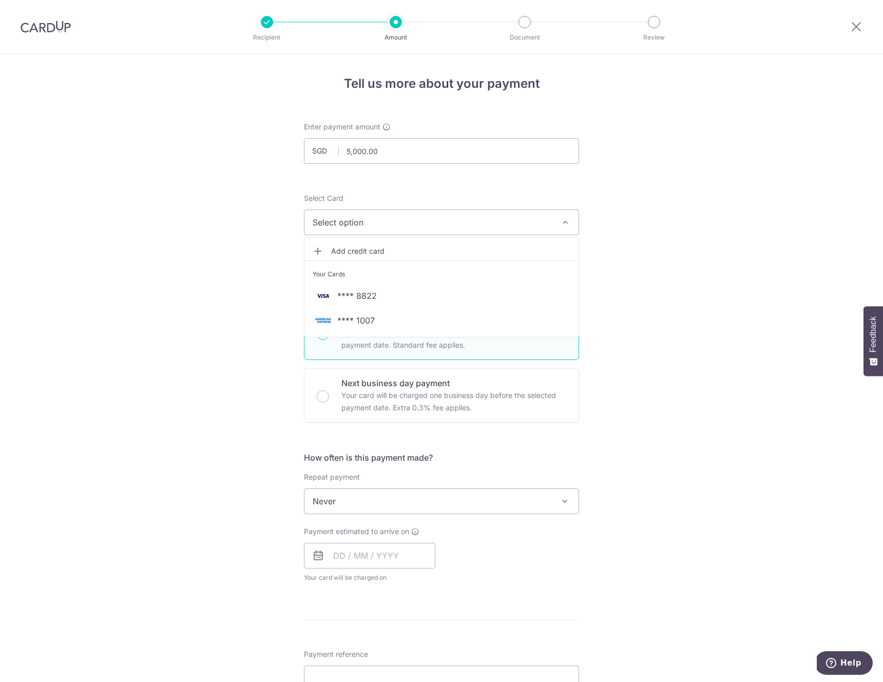
click at [707, 257] on div "Tell us more about your payment Enter payment amount SGD 5,000.00 5000.00 Selec…" at bounding box center [441, 552] width 883 height 997
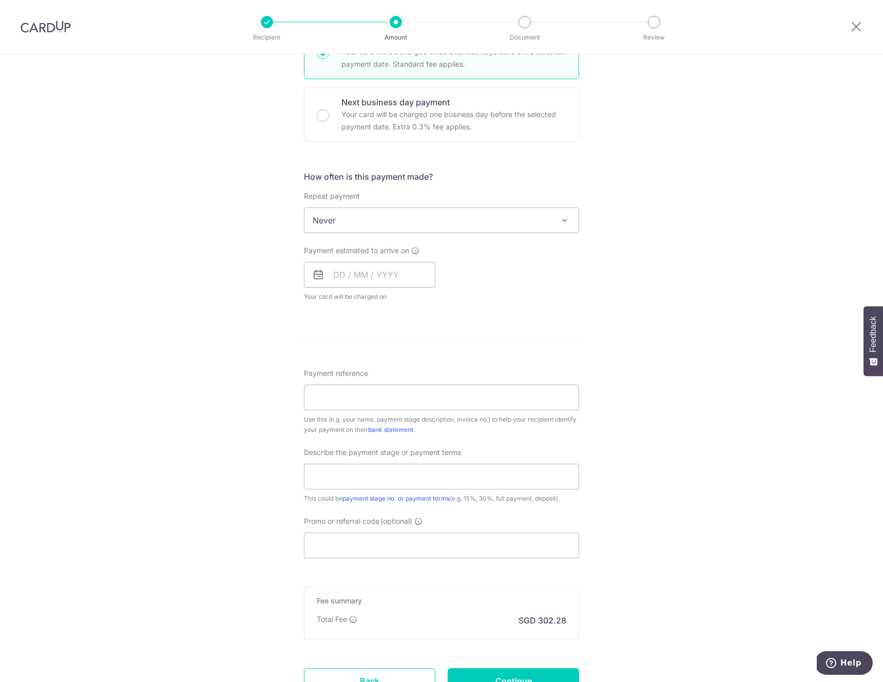
scroll to position [281, 0]
click at [341, 543] on input "Promo or referral code (optional)" at bounding box center [441, 545] width 275 height 26
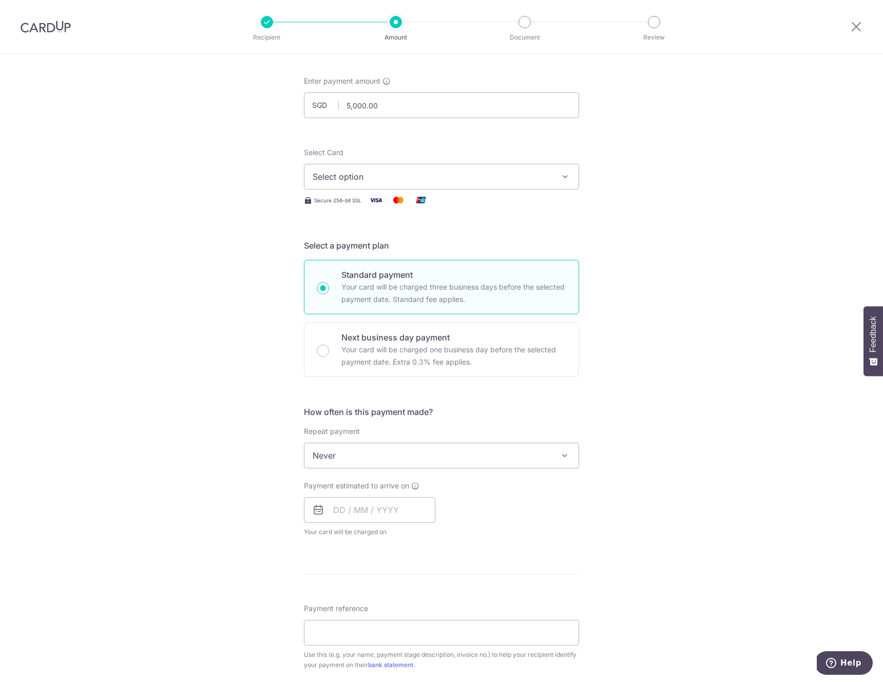
scroll to position [0, 0]
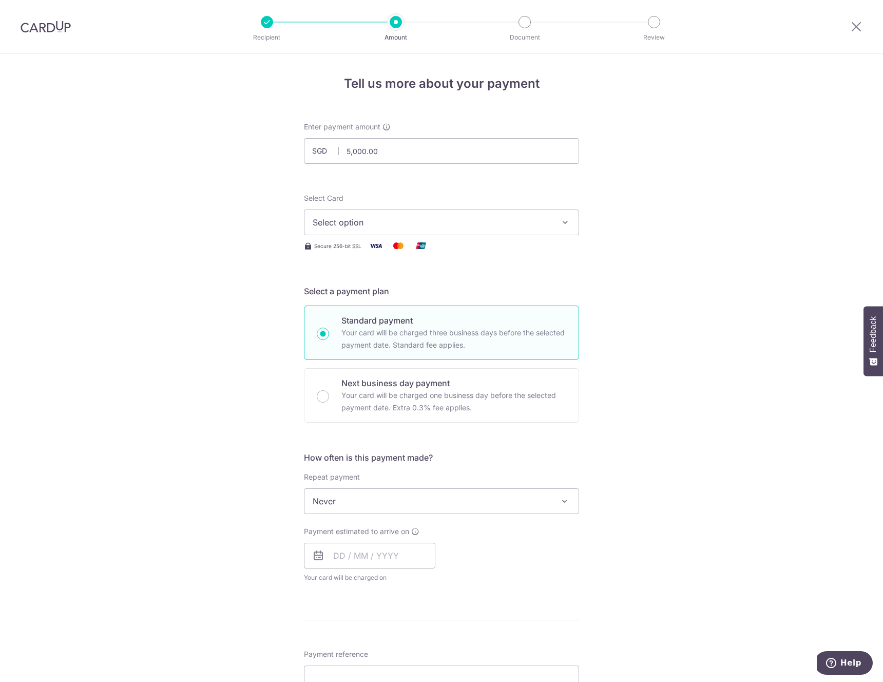
click at [153, 303] on div "Tell us more about your payment Enter payment amount SGD 5,000.00 5000.00 Selec…" at bounding box center [441, 552] width 883 height 997
click at [393, 144] on input "5,000.00" at bounding box center [441, 151] width 275 height 26
type input "5,000.00"
click at [398, 225] on span "Select option" at bounding box center [432, 222] width 239 height 12
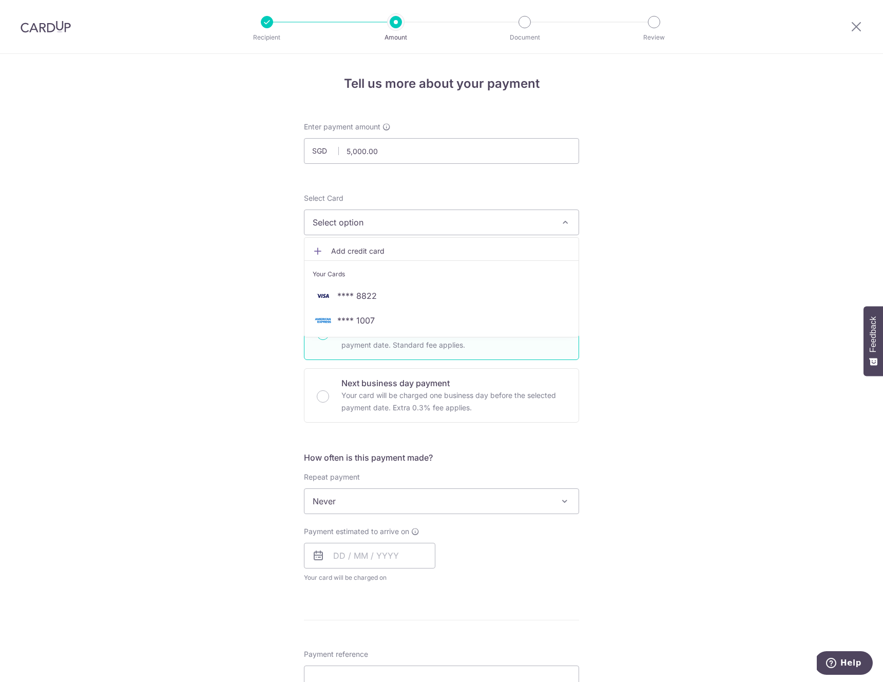
click at [697, 250] on div "Tell us more about your payment Enter payment amount SGD 5,000.00 5000.00 Selec…" at bounding box center [441, 552] width 883 height 997
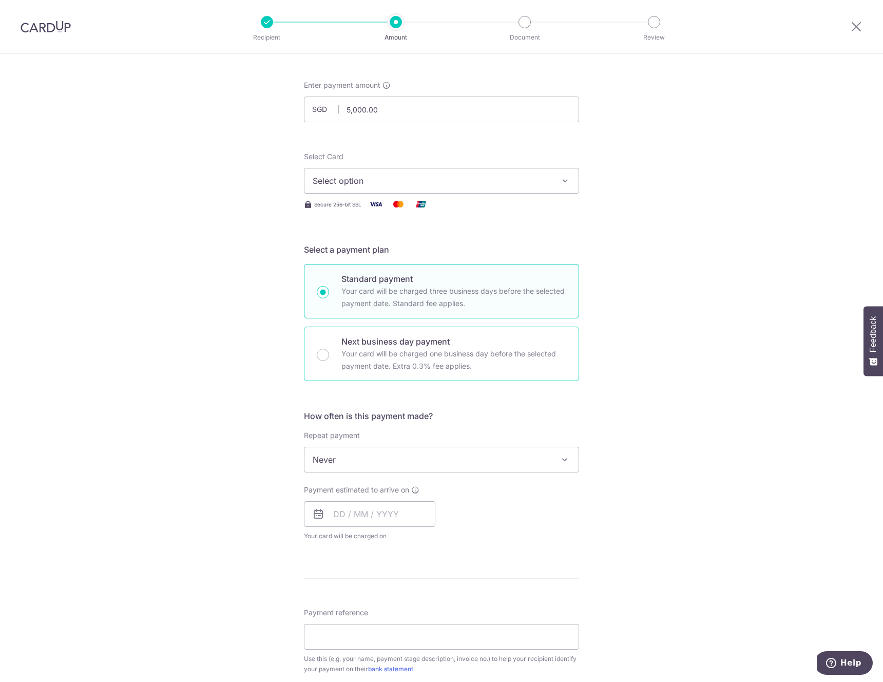
scroll to position [130, 0]
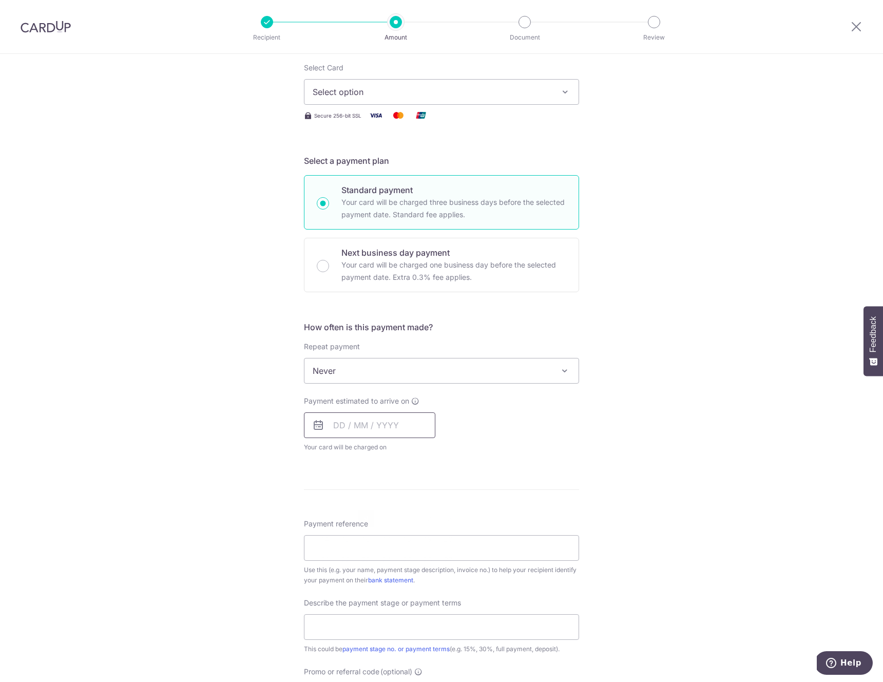
click at [391, 430] on input "text" at bounding box center [369, 425] width 131 height 26
click at [595, 468] on div "Tell us more about your payment Enter payment amount SGD 5,000.00 5000.00 Selec…" at bounding box center [441, 422] width 883 height 997
click at [404, 414] on input "text" at bounding box center [369, 425] width 131 height 26
click at [603, 443] on div "Tell us more about your payment Enter payment amount SGD 5,000.00 5000.00 Selec…" at bounding box center [441, 422] width 883 height 997
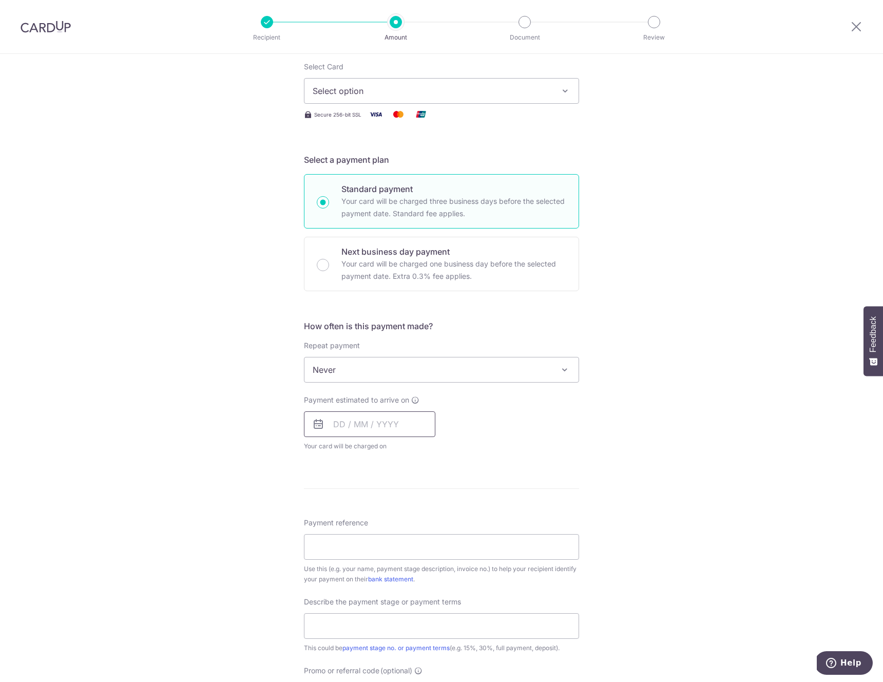
click at [414, 426] on input "text" at bounding box center [369, 424] width 131 height 26
click at [445, 519] on link "13" at bounding box center [448, 517] width 16 height 16
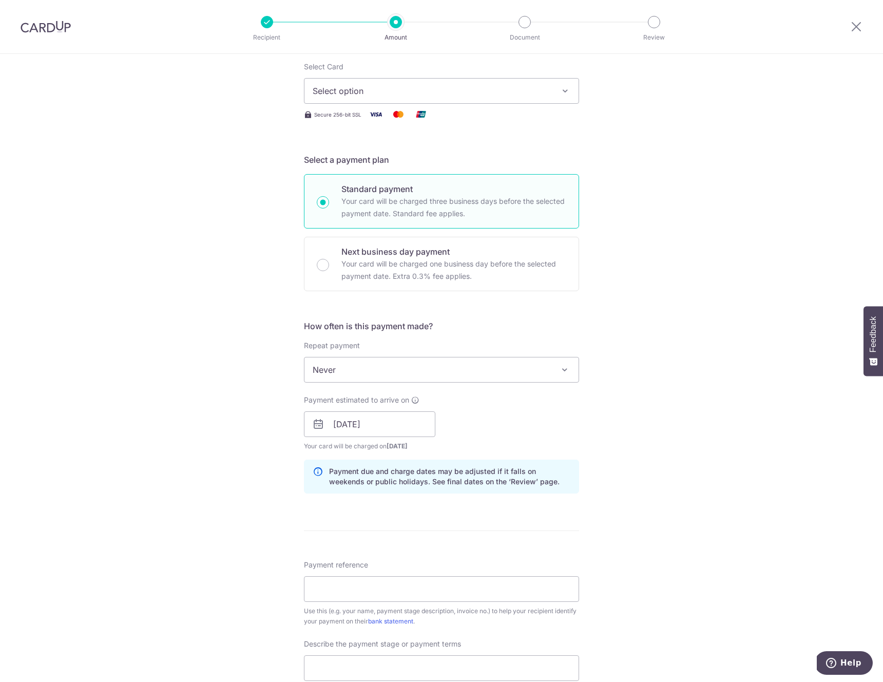
click at [625, 461] on div "Tell us more about your payment Enter payment amount SGD 5,000.00 5000.00 Selec…" at bounding box center [441, 441] width 883 height 1039
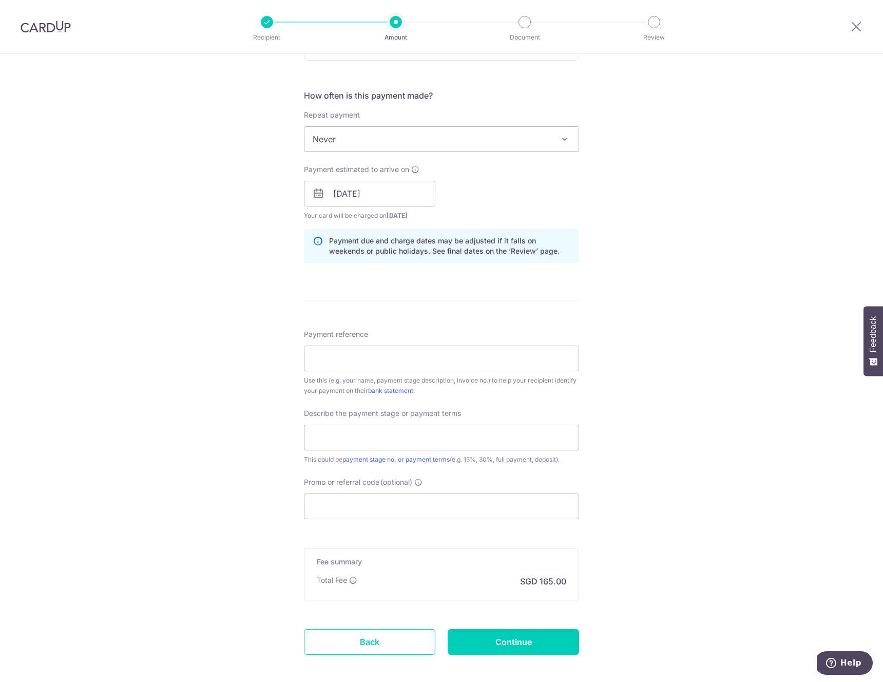
scroll to position [293, 0]
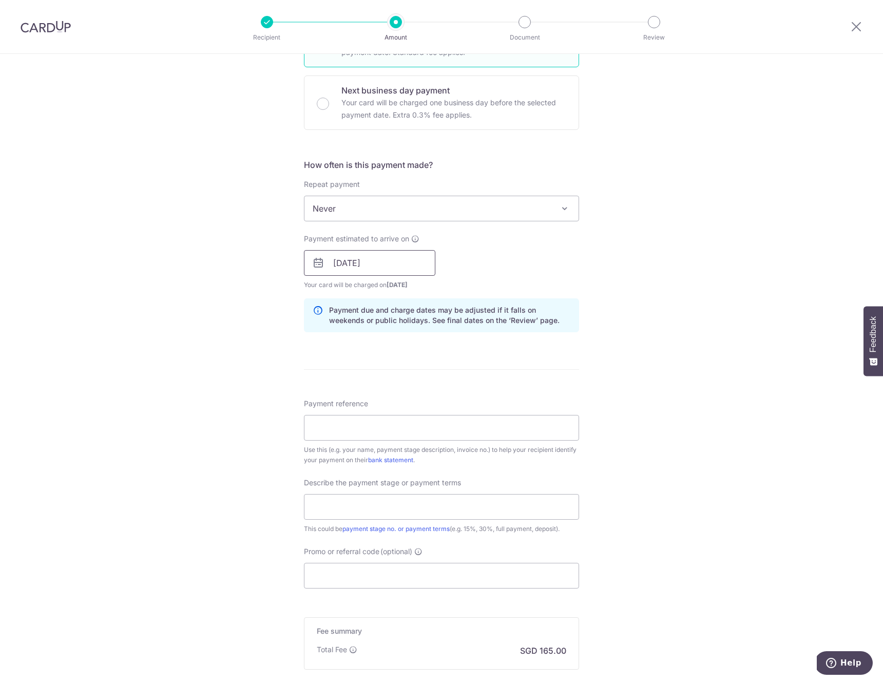
click at [400, 273] on input "13/09/2025" at bounding box center [369, 263] width 131 height 26
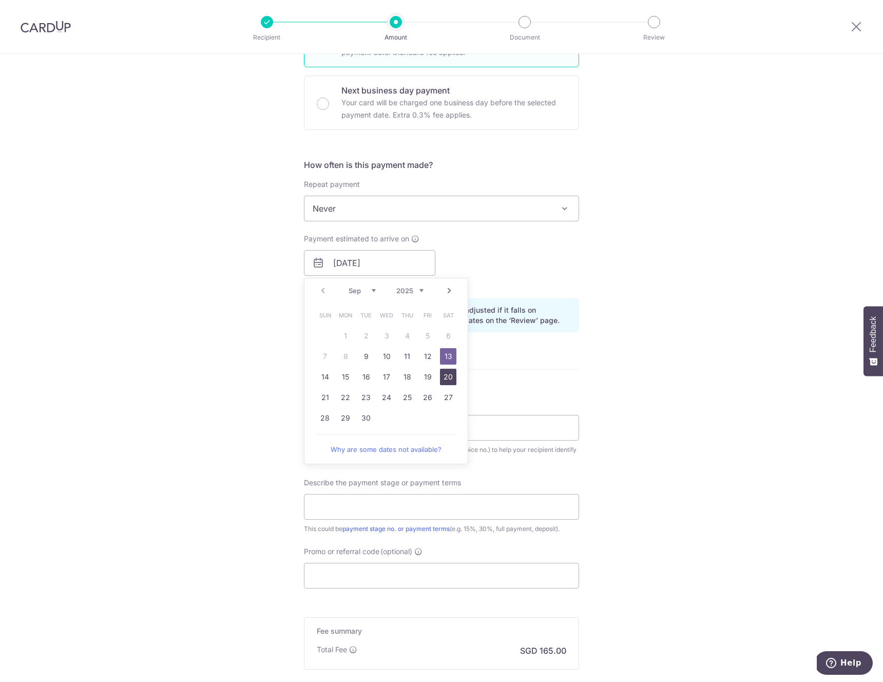
drag, startPoint x: 449, startPoint y: 378, endPoint x: 669, endPoint y: 382, distance: 220.8
click at [449, 379] on link "20" at bounding box center [448, 377] width 16 height 16
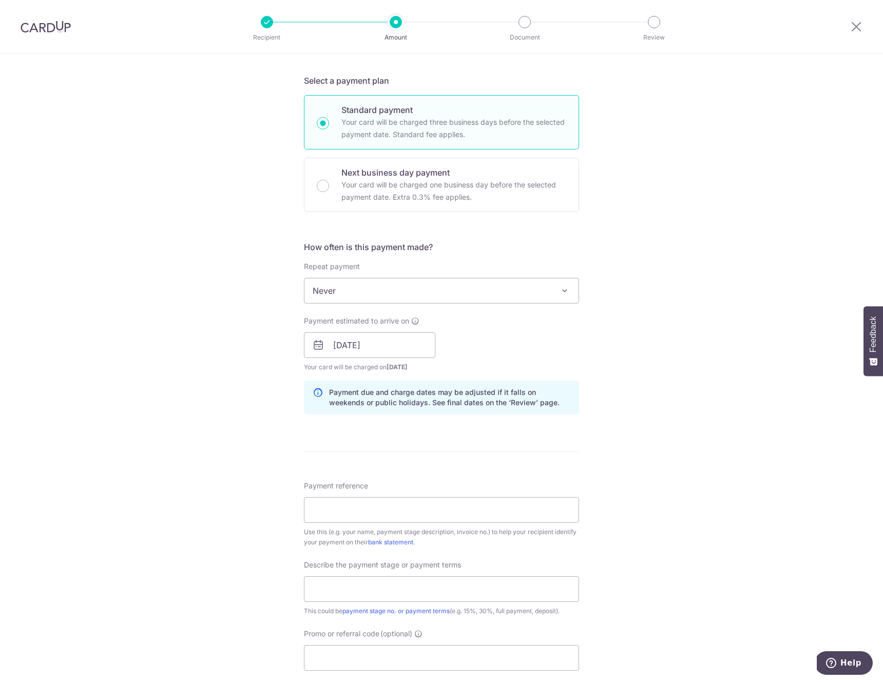
scroll to position [126, 0]
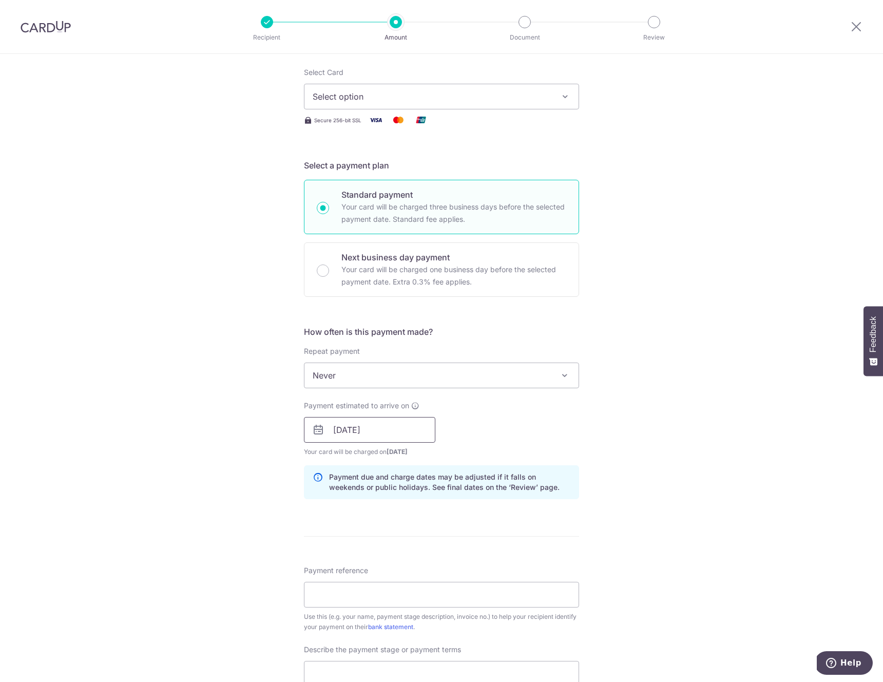
click at [385, 431] on input "20/09/2025" at bounding box center [369, 430] width 131 height 26
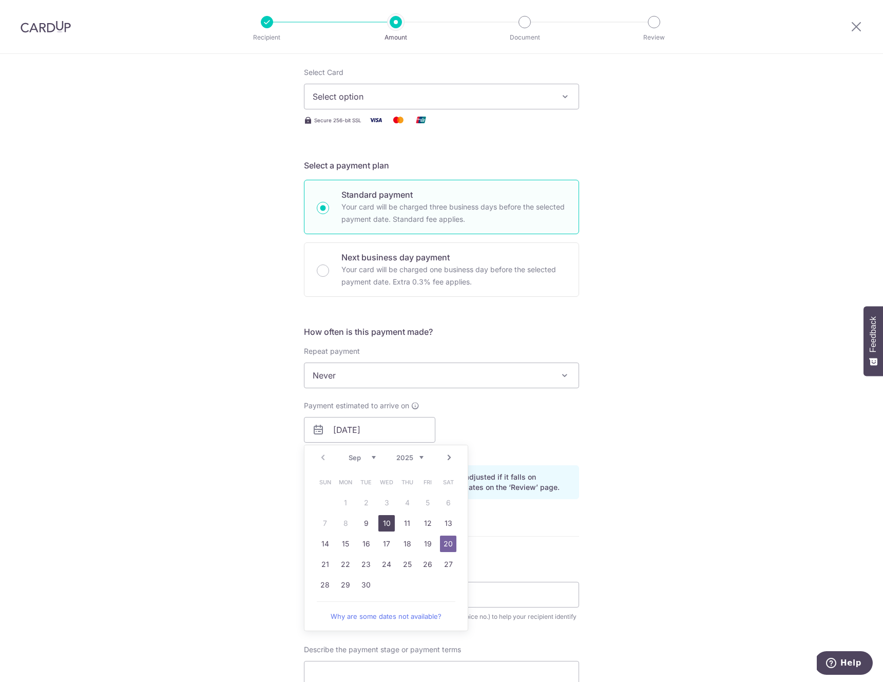
click at [381, 525] on link "10" at bounding box center [386, 523] width 16 height 16
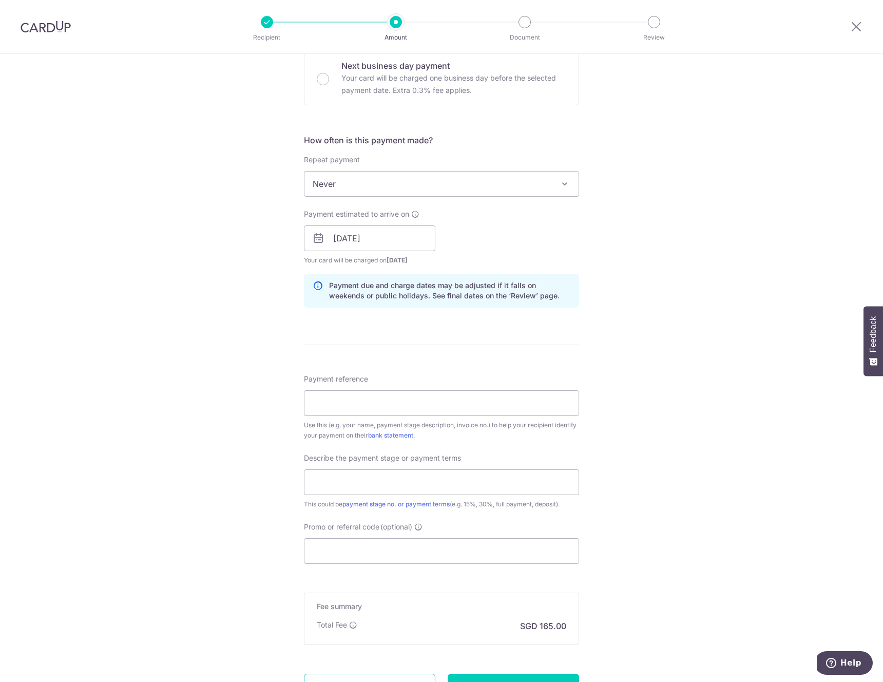
scroll to position [233, 0]
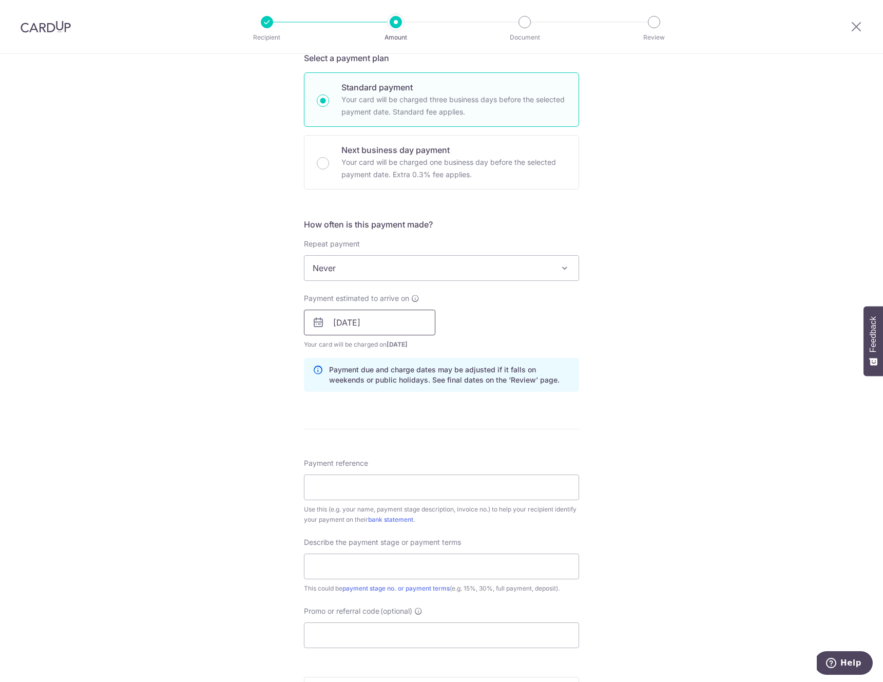
click at [389, 318] on input "10/09/2025" at bounding box center [369, 323] width 131 height 26
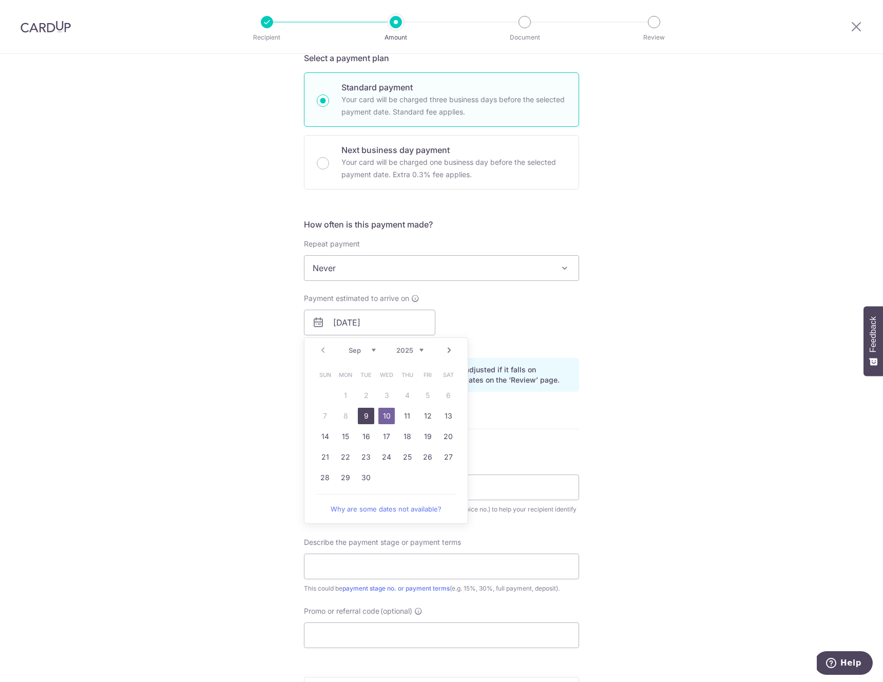
click at [365, 417] on link "9" at bounding box center [366, 416] width 16 height 16
type input "09/09/2025"
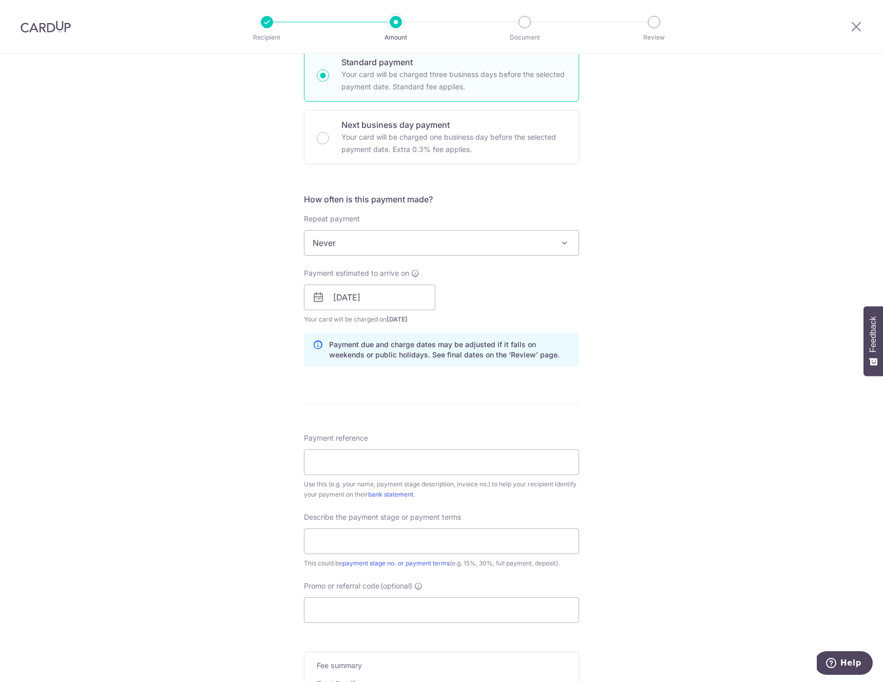
scroll to position [412, 0]
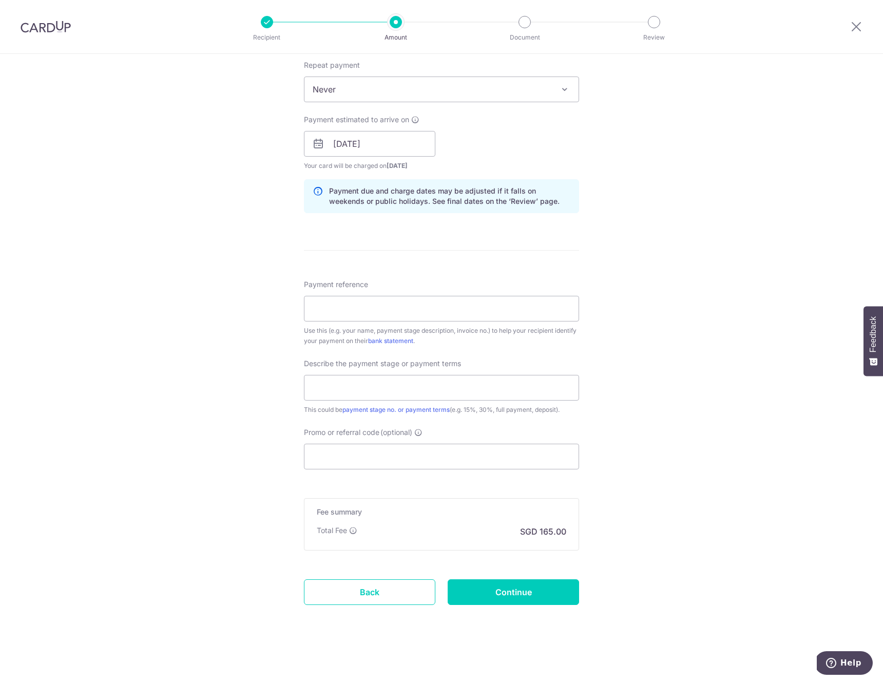
click at [531, 528] on p "SGD 165.00" at bounding box center [543, 531] width 46 height 12
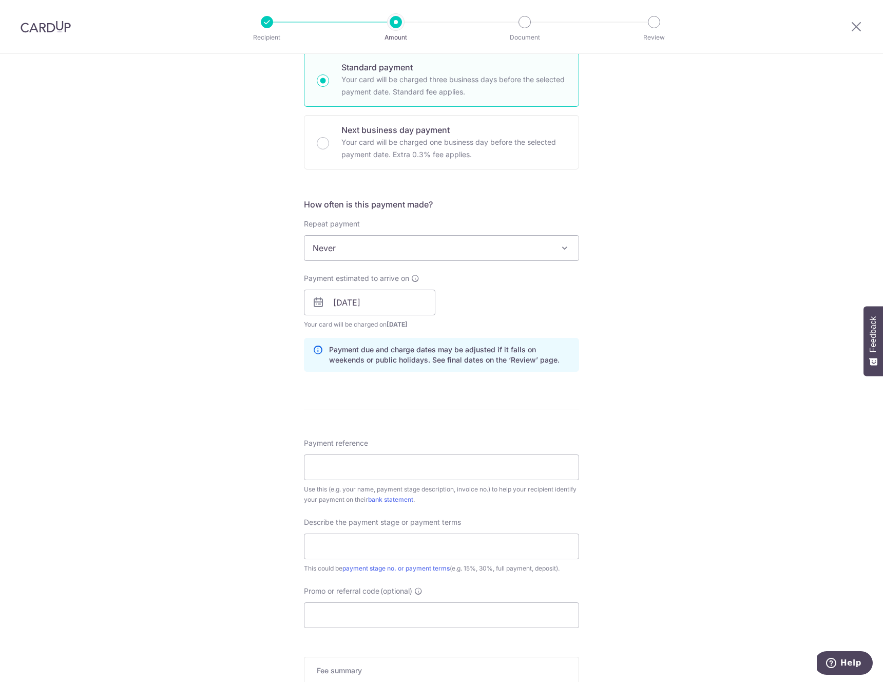
scroll to position [252, 0]
click at [640, 508] on div "Tell us more about your payment Enter payment amount SGD 5,000.00 5000.00 Selec…" at bounding box center [441, 321] width 883 height 1039
click at [382, 234] on div "Repeat payment Never Every week Every month Every quarter Every half a year Nev…" at bounding box center [441, 241] width 275 height 42
click at [382, 474] on input "Payment reference" at bounding box center [441, 469] width 275 height 26
click at [307, 406] on form "Enter payment amount SGD 5,000.00 5000.00 Select Card Select option Add credit …" at bounding box center [441, 331] width 275 height 923
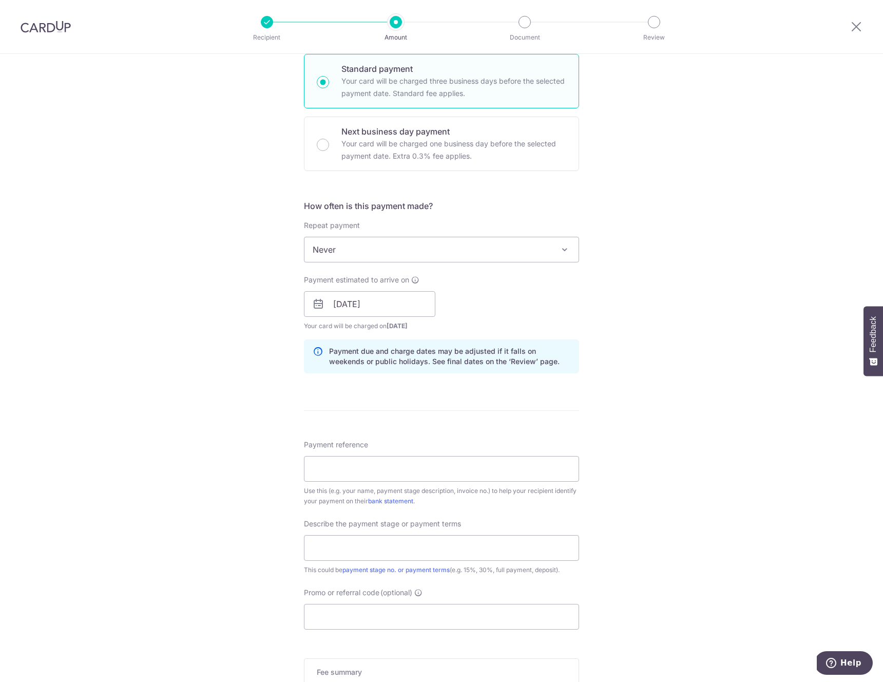
click at [307, 406] on form "Enter payment amount SGD 5,000.00 5000.00 Select Card Select option Add credit …" at bounding box center [441, 331] width 275 height 923
drag, startPoint x: 455, startPoint y: 289, endPoint x: 513, endPoint y: 276, distance: 59.4
click at [457, 289] on div "Payment estimated to arrive on 09/09/2025 Prev Next Sep Oct Nov Dec 2025 2026 2…" at bounding box center [441, 303] width 287 height 56
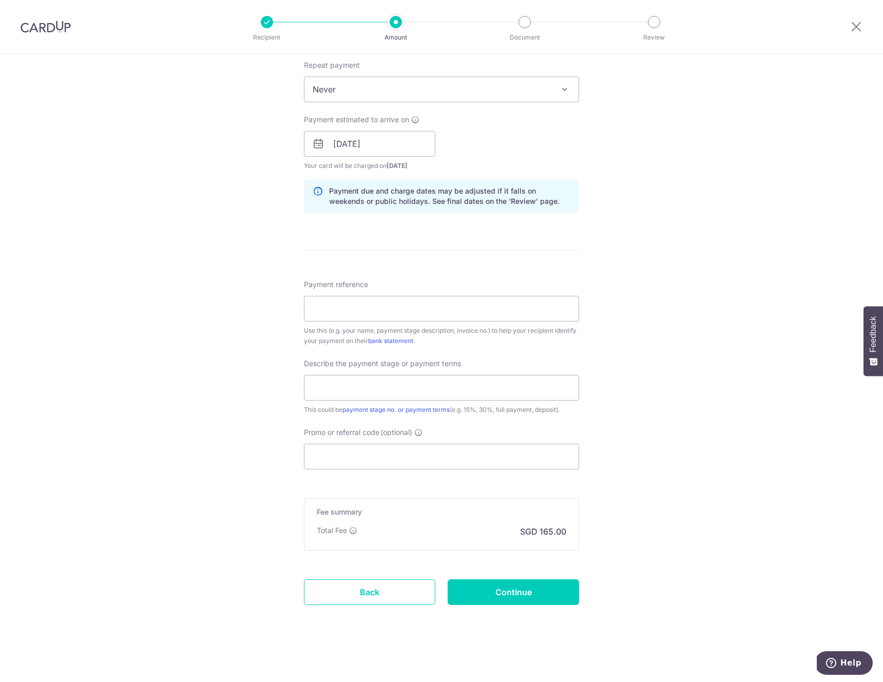
click at [518, 611] on form "Enter payment amount SGD 5,000.00 5000.00 Select Card Select option Add credit …" at bounding box center [441, 171] width 275 height 923
click at [519, 593] on input "Continue" at bounding box center [513, 592] width 131 height 26
type input "Create Schedule"
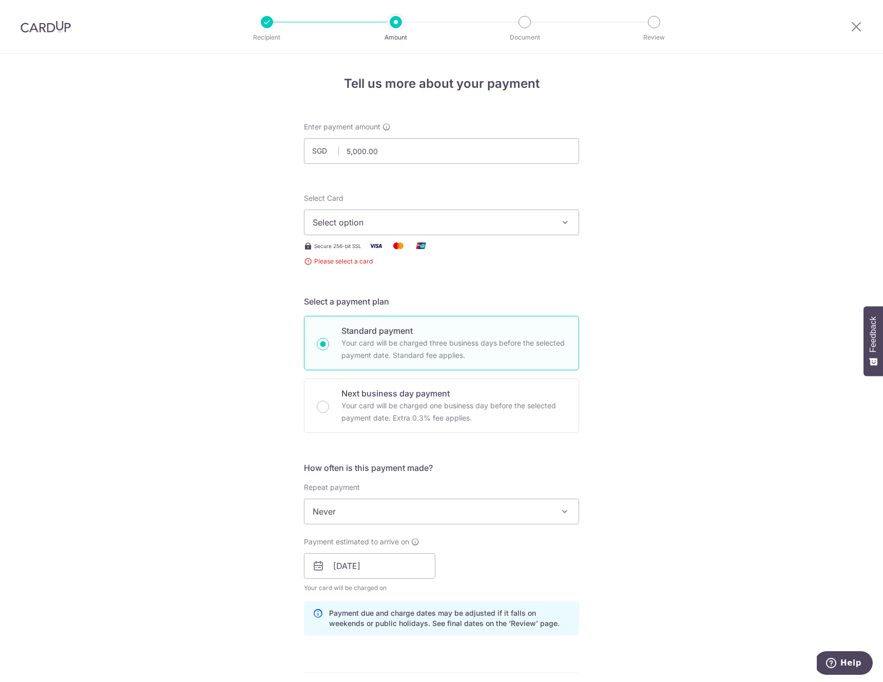
click at [351, 219] on span "Select option" at bounding box center [432, 222] width 239 height 12
click at [250, 283] on div "Tell us more about your payment Enter payment amount SGD 5,000.00 5000.00 Selec…" at bounding box center [441, 593] width 883 height 1078
click at [228, 274] on div "Tell us more about your payment Enter payment amount SGD 5,000.00 5000.00 Selec…" at bounding box center [441, 593] width 883 height 1078
click at [389, 221] on span "Select option" at bounding box center [432, 222] width 239 height 12
click at [381, 246] on span "Add credit card" at bounding box center [450, 251] width 239 height 10
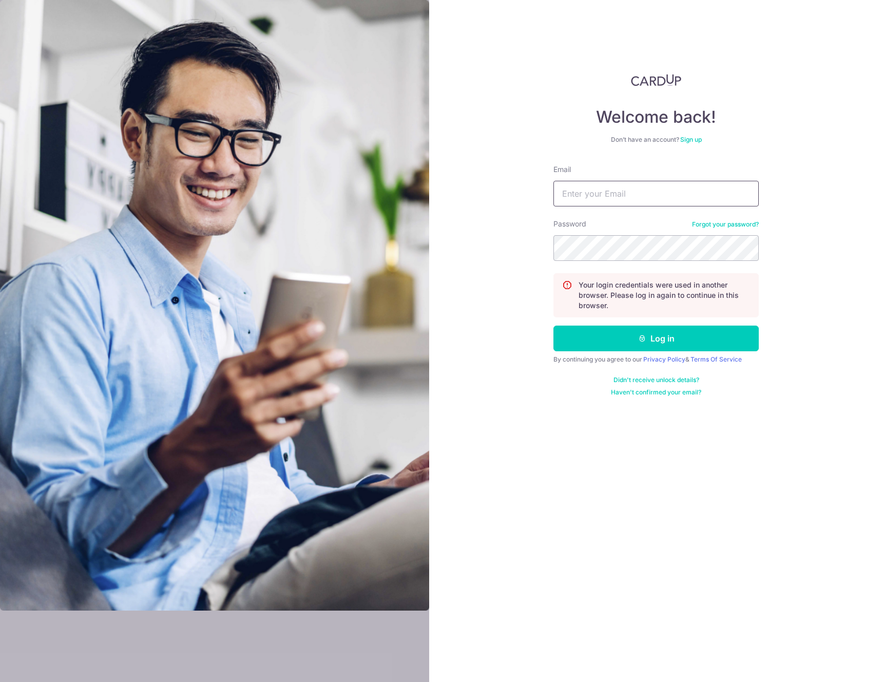
click at [657, 190] on input "Email" at bounding box center [655, 194] width 205 height 26
type input "[EMAIL_ADDRESS][DOMAIN_NAME]"
click at [553, 325] on button "Log in" at bounding box center [655, 338] width 205 height 26
